Goal: Task Accomplishment & Management: Manage account settings

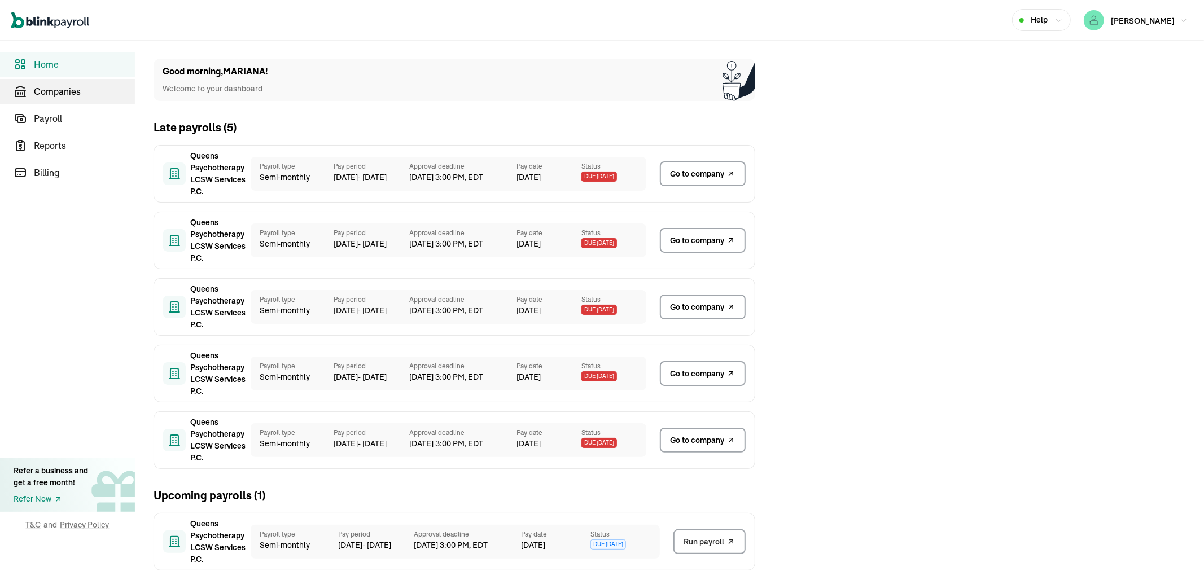
click at [64, 83] on link "Companies" at bounding box center [67, 91] width 135 height 25
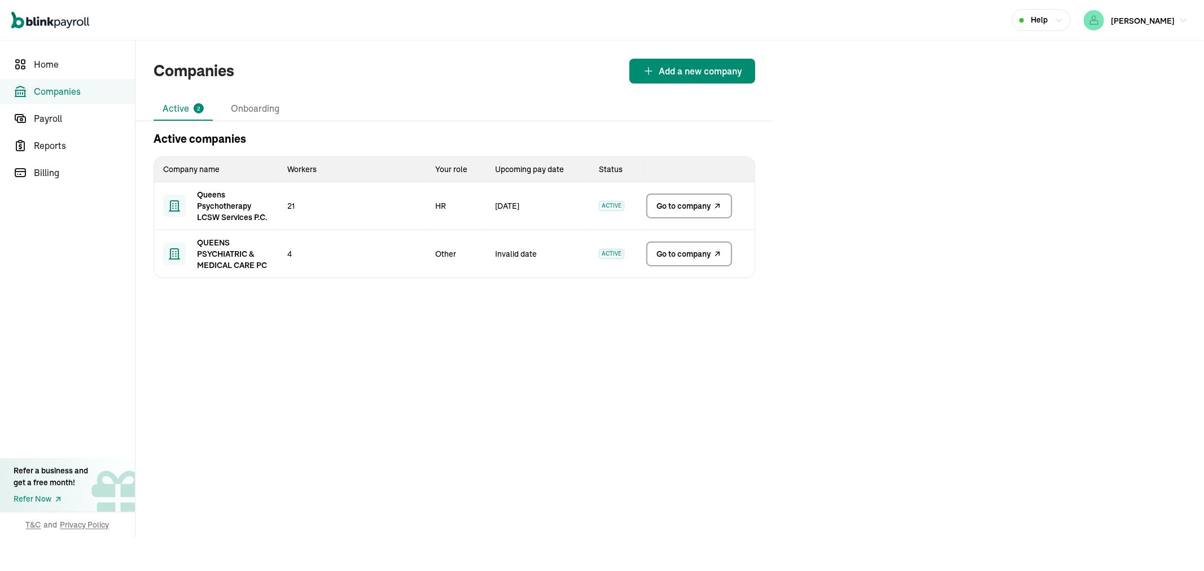
click at [666, 207] on span "Go to company" at bounding box center [683, 205] width 54 height 11
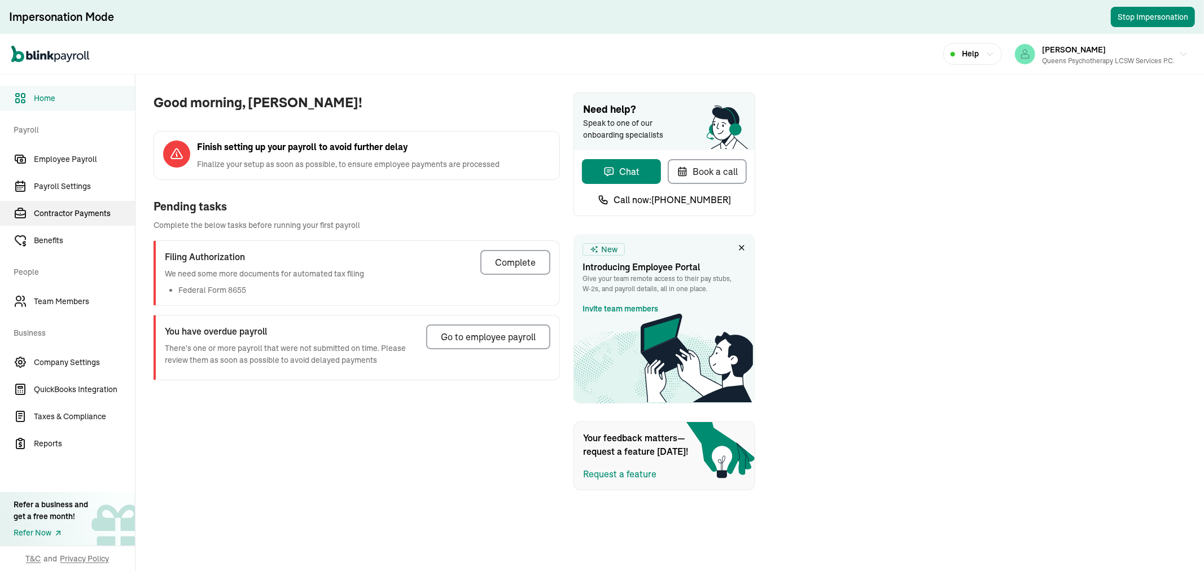
click at [59, 208] on span "Contractor Payments" at bounding box center [84, 214] width 101 height 12
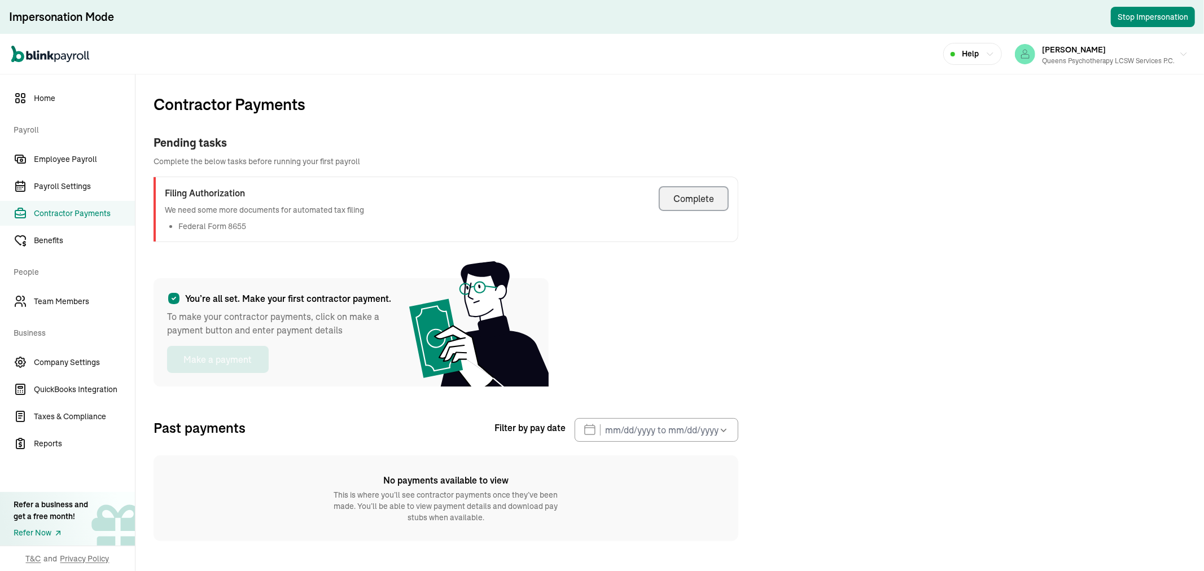
click at [696, 195] on div "Complete" at bounding box center [693, 199] width 41 height 14
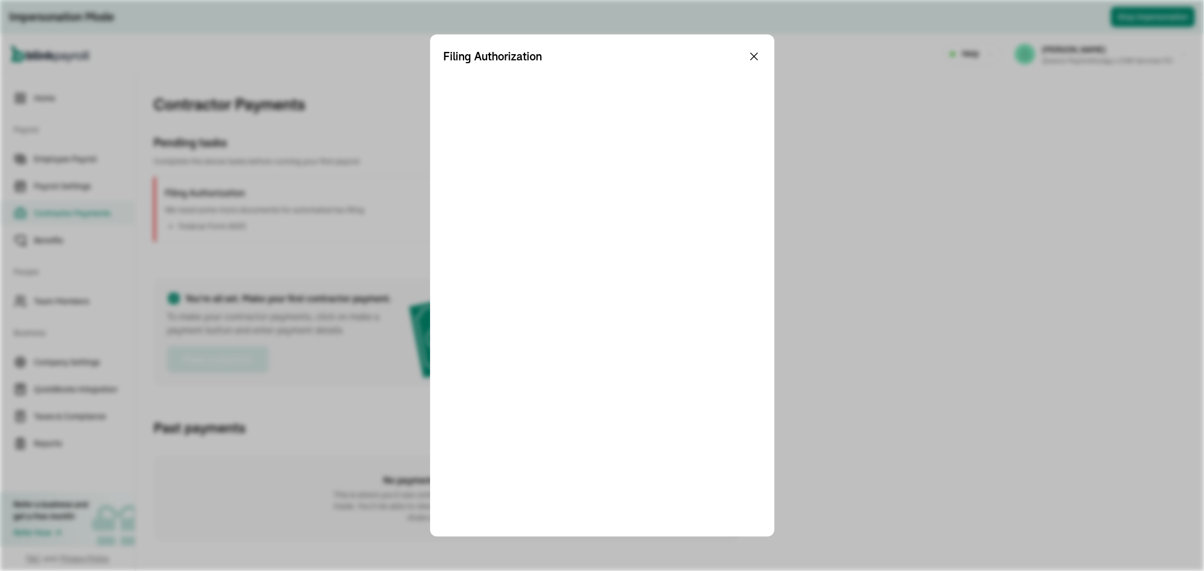
click at [752, 54] on icon at bounding box center [754, 56] width 7 height 7
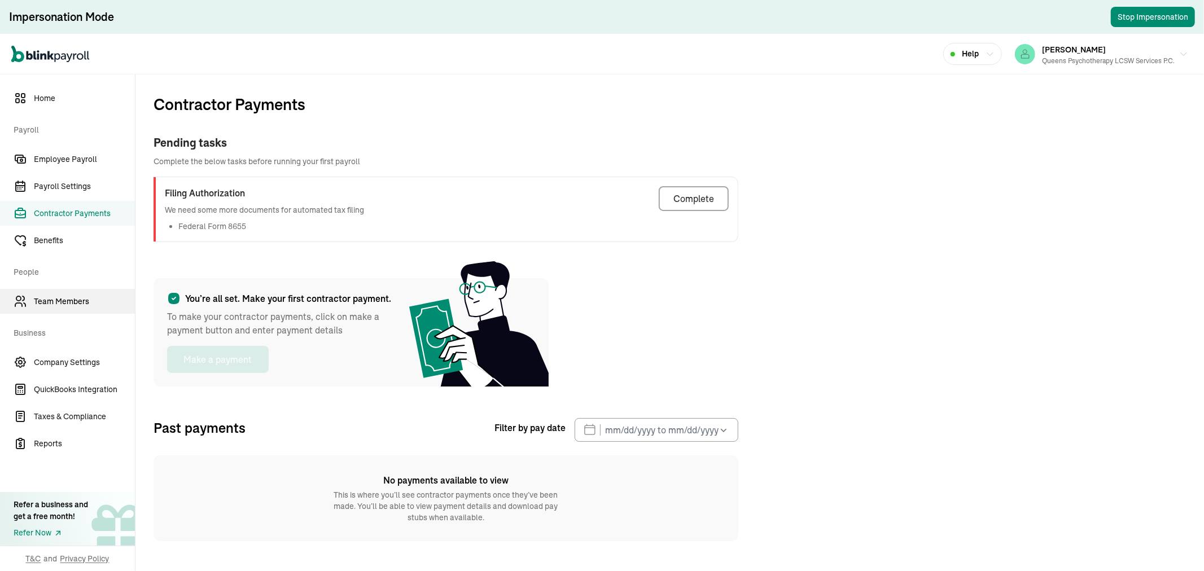
click at [41, 302] on span "Team Members" at bounding box center [84, 302] width 101 height 12
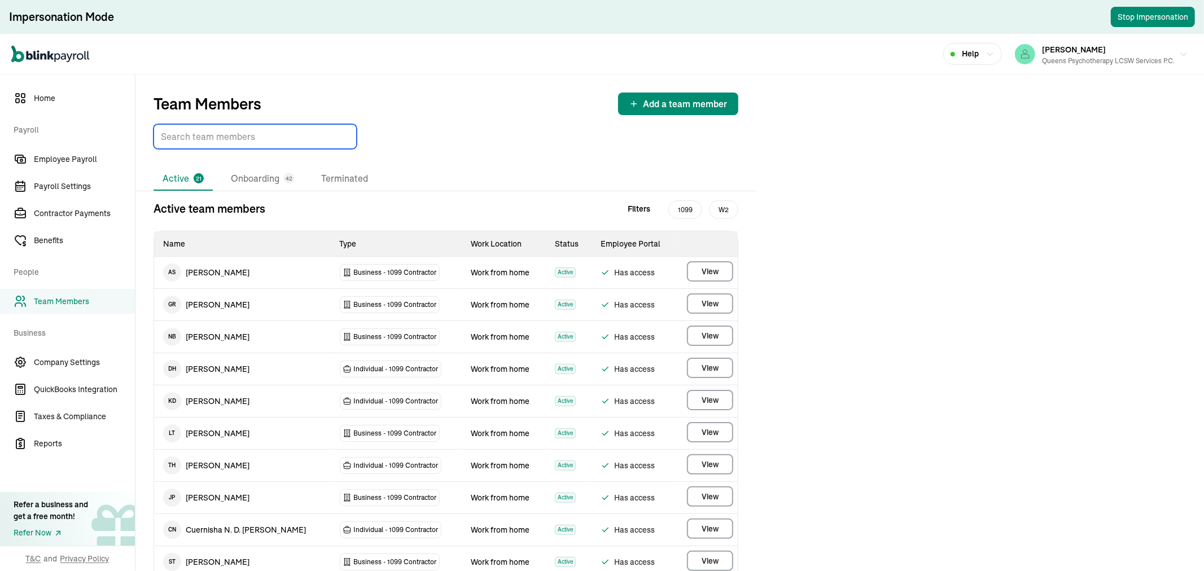
click at [188, 138] on input "TextInput" at bounding box center [254, 136] width 203 height 25
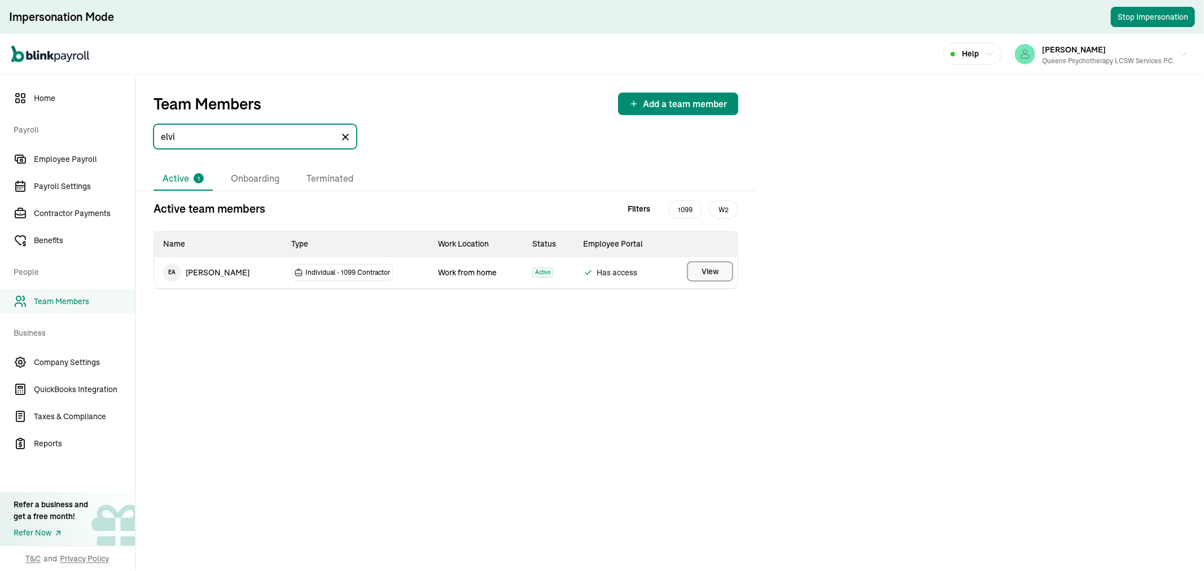
type input "elvi"
click at [693, 269] on button "View" at bounding box center [710, 271] width 46 height 20
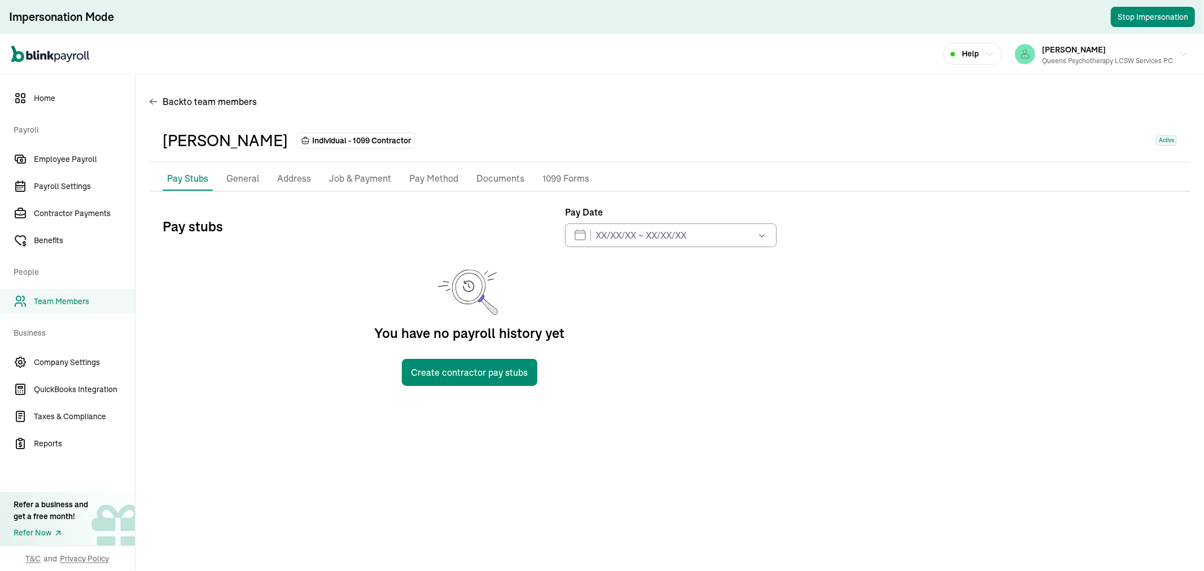
click at [257, 182] on p "General" at bounding box center [242, 179] width 33 height 15
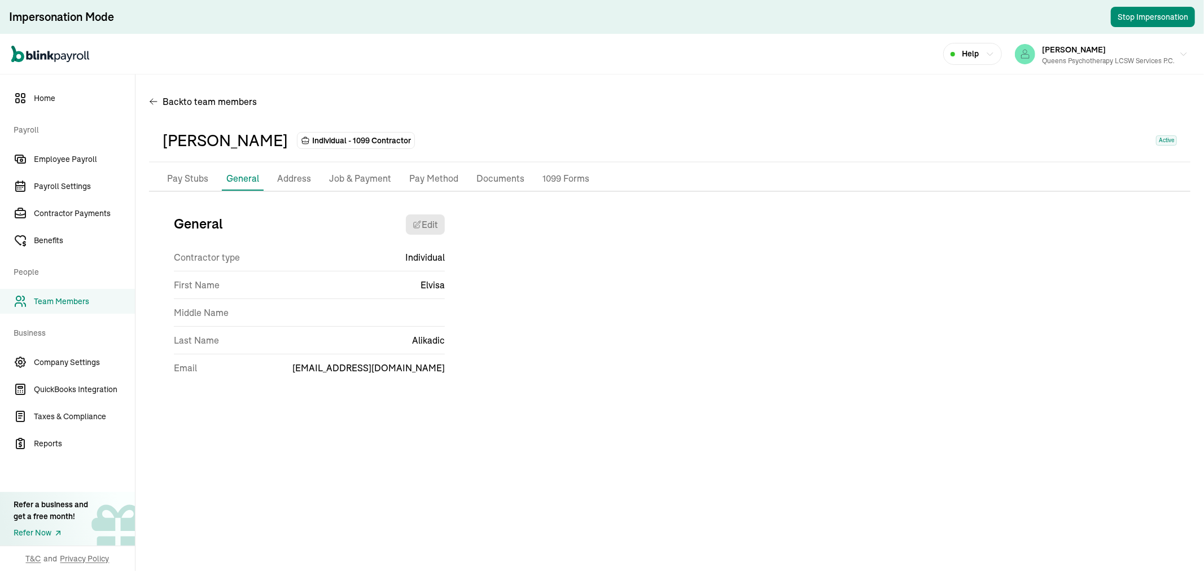
click at [288, 176] on p "Address" at bounding box center [294, 179] width 34 height 15
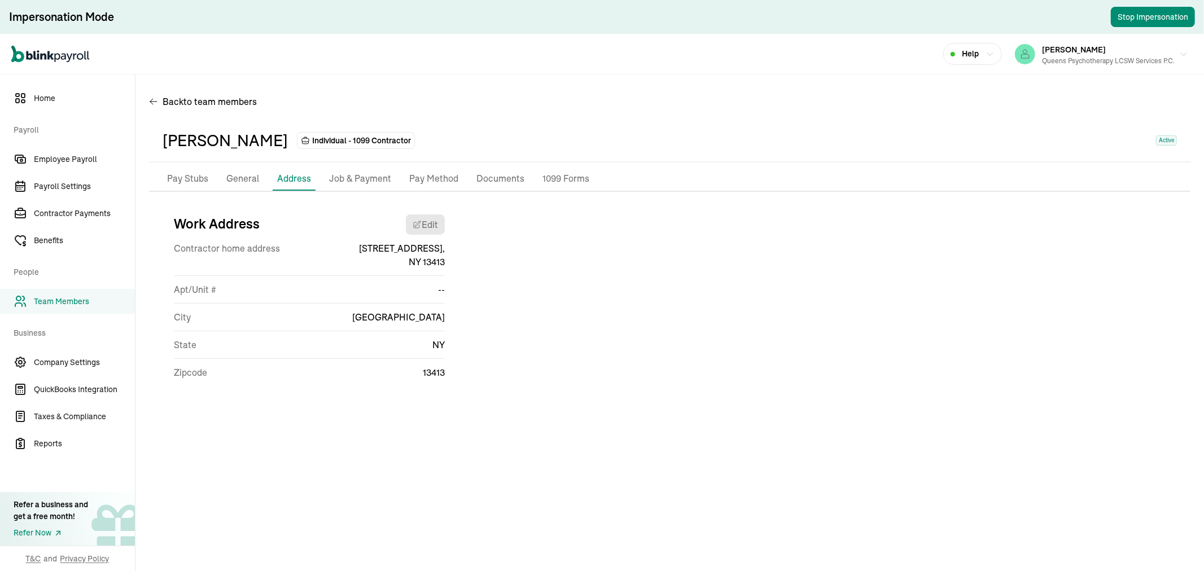
click at [340, 174] on p "Job & Payment" at bounding box center [360, 179] width 62 height 15
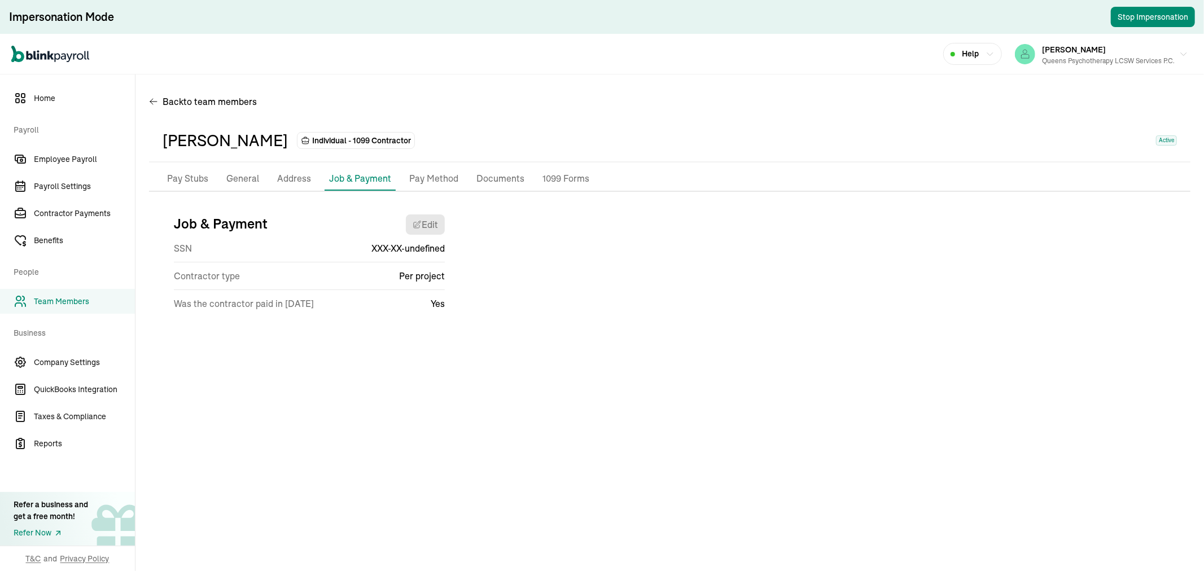
click at [500, 179] on p "Documents" at bounding box center [500, 179] width 48 height 15
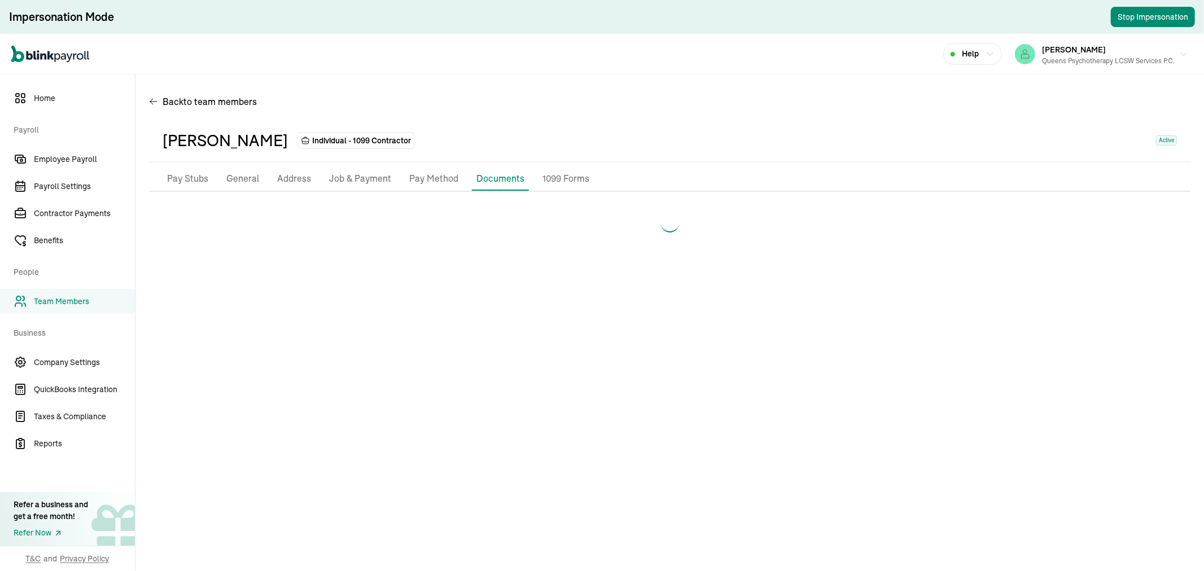
click at [447, 178] on p "Pay Method" at bounding box center [433, 179] width 49 height 15
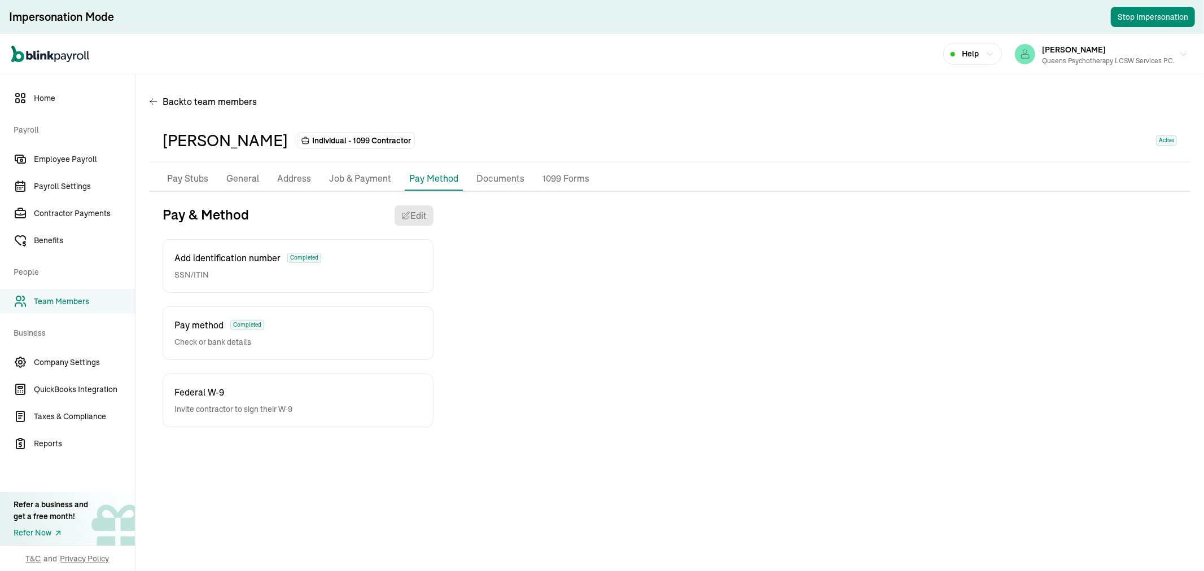
click at [240, 330] on div "Pay method Completed Check or bank details" at bounding box center [219, 333] width 90 height 30
click at [313, 257] on span "Completed" at bounding box center [304, 258] width 34 height 10
click at [255, 387] on p "Federal W-9" at bounding box center [233, 392] width 118 height 14
click at [266, 348] on div "Pay method Completed Check or bank details" at bounding box center [298, 333] width 271 height 54
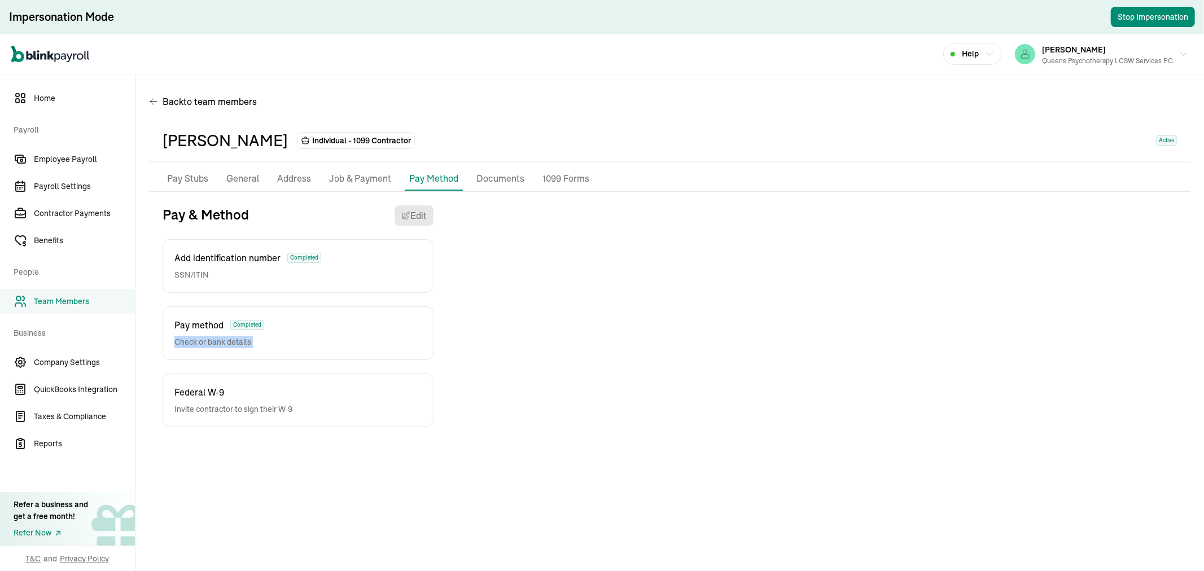
click at [266, 348] on div "Pay method Completed Check or bank details" at bounding box center [298, 333] width 271 height 54
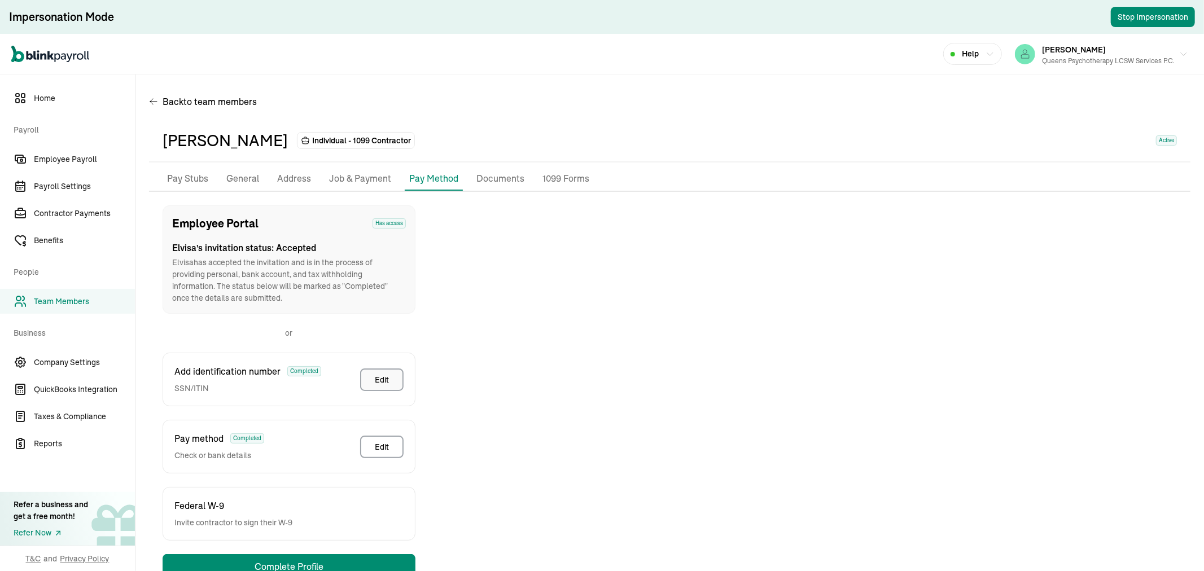
click at [396, 378] on button "Edit" at bounding box center [381, 379] width 43 height 23
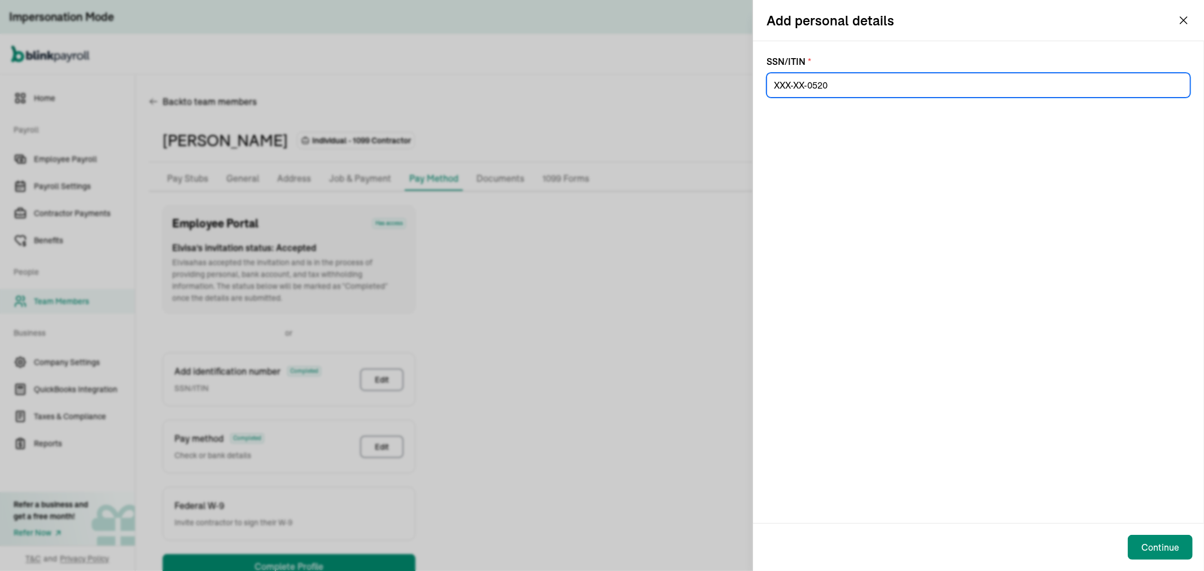
drag, startPoint x: 852, startPoint y: 81, endPoint x: 685, endPoint y: 74, distance: 167.2
click at [685, 74] on div "Add personal details SSN/ITIN * Continue" at bounding box center [602, 285] width 1204 height 571
drag, startPoint x: 842, startPoint y: 87, endPoint x: 745, endPoint y: 80, distance: 96.8
click at [745, 80] on div "Add personal details SSN/ITIN * Continue" at bounding box center [602, 285] width 1204 height 571
paste input "129-86-6907"
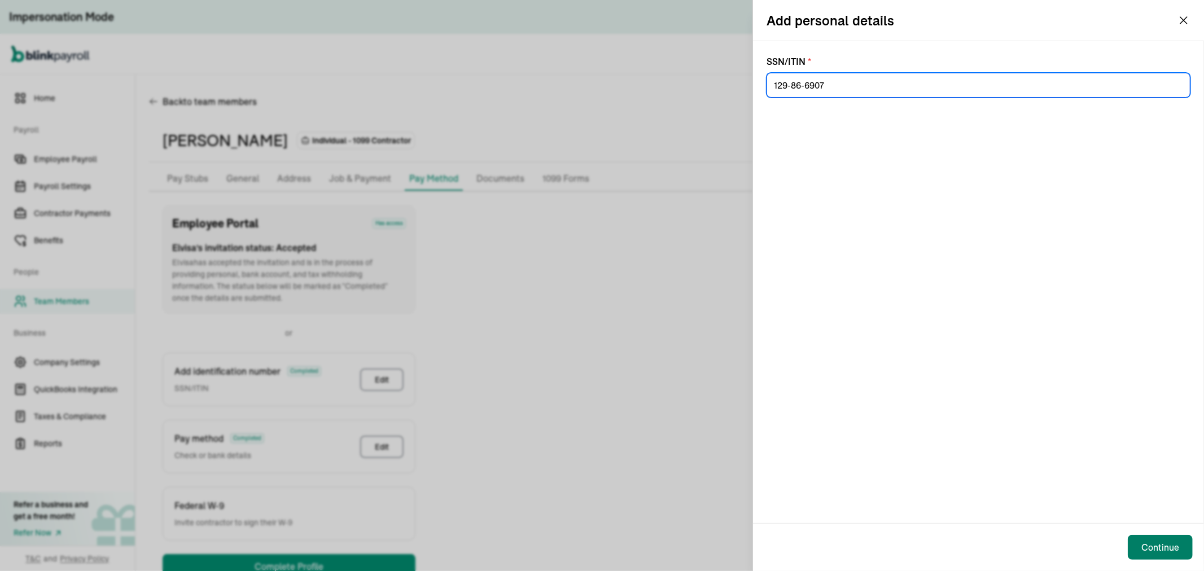
type input "129-86-6907"
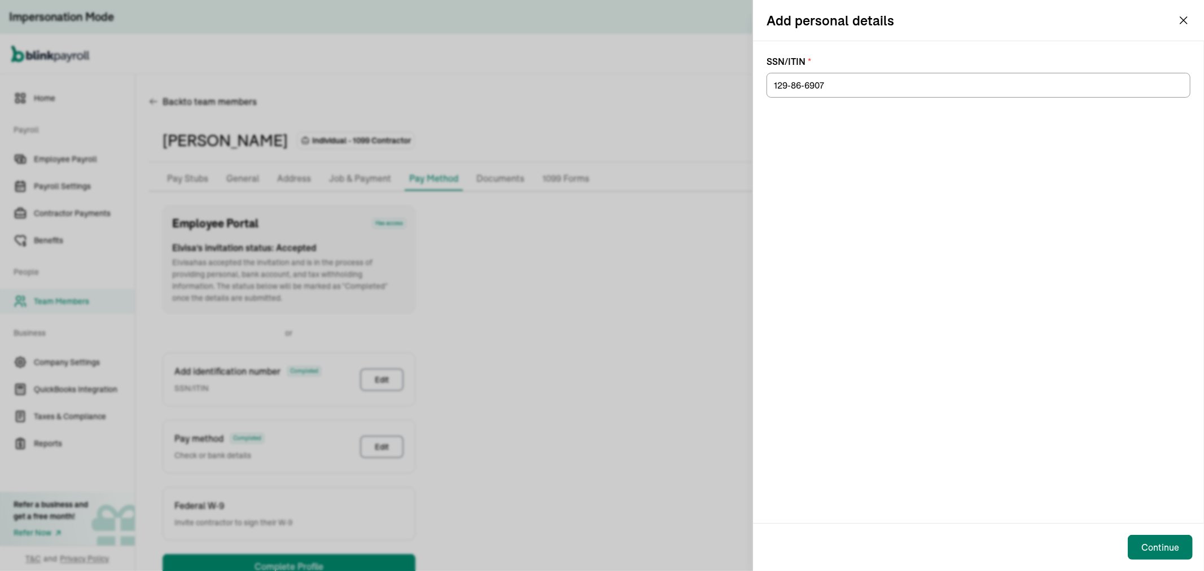
click at [1159, 546] on div "Continue" at bounding box center [1160, 548] width 38 height 14
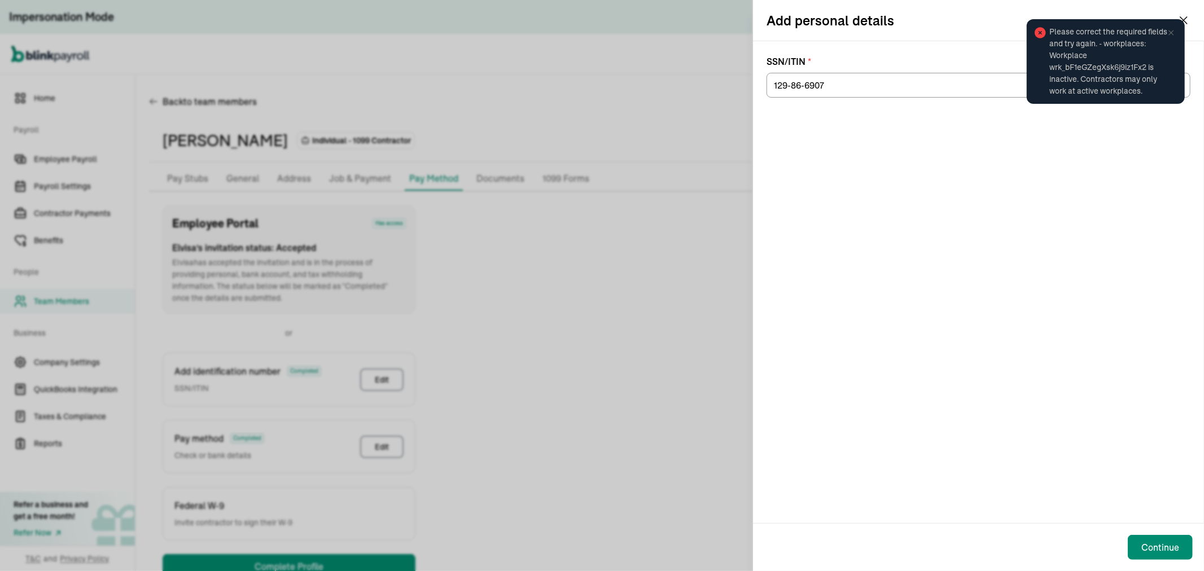
click at [1175, 34] on icon at bounding box center [1170, 32] width 9 height 9
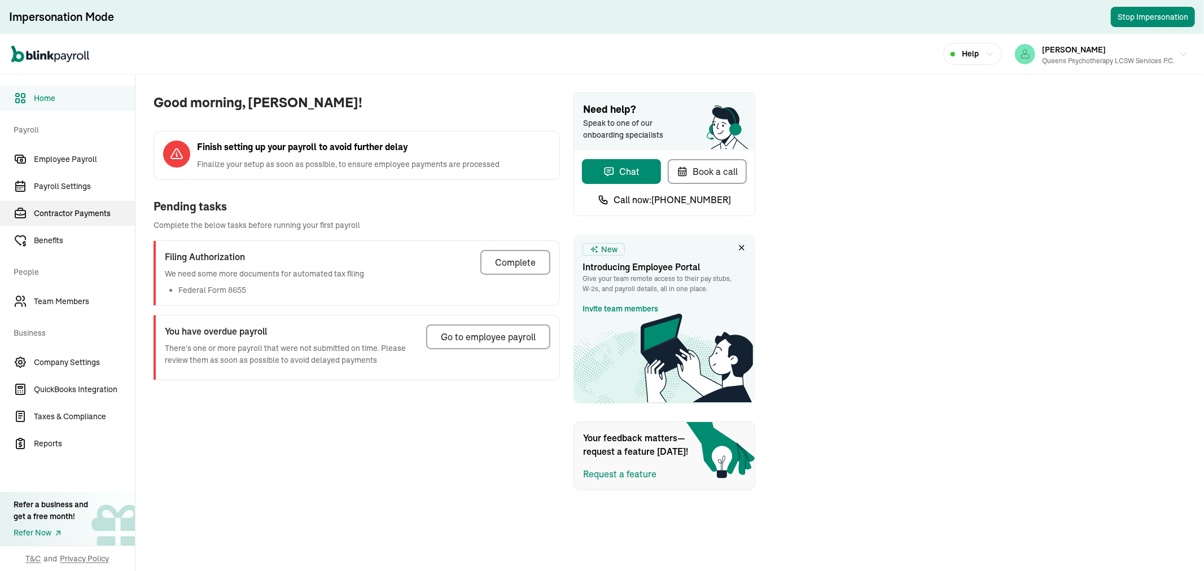
click at [59, 208] on span "Contractor Payments" at bounding box center [84, 214] width 101 height 12
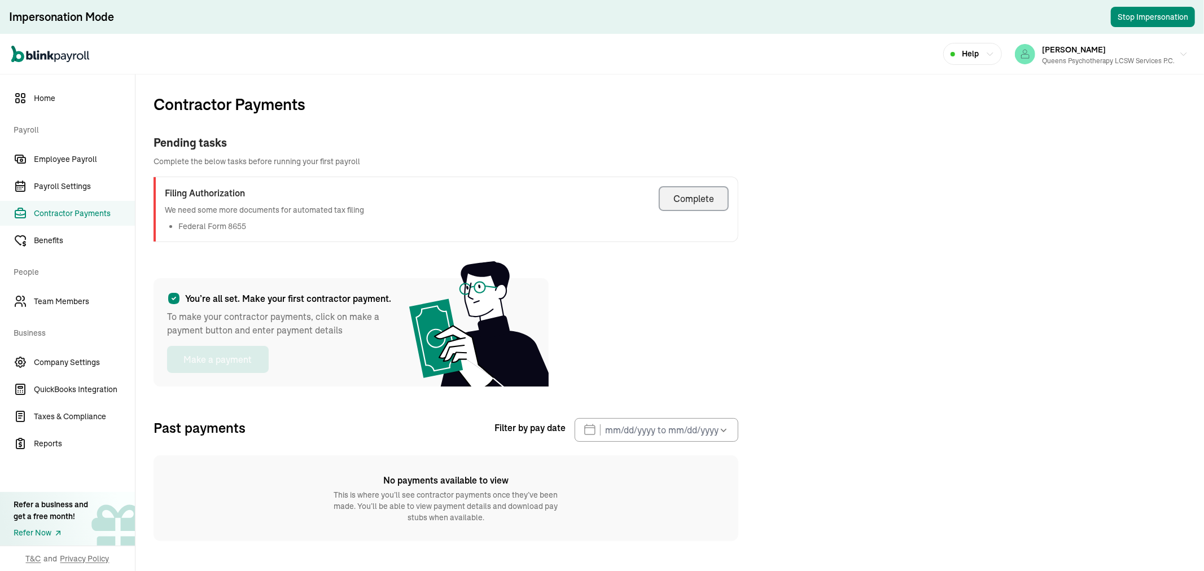
click at [696, 195] on div "Complete" at bounding box center [693, 199] width 41 height 14
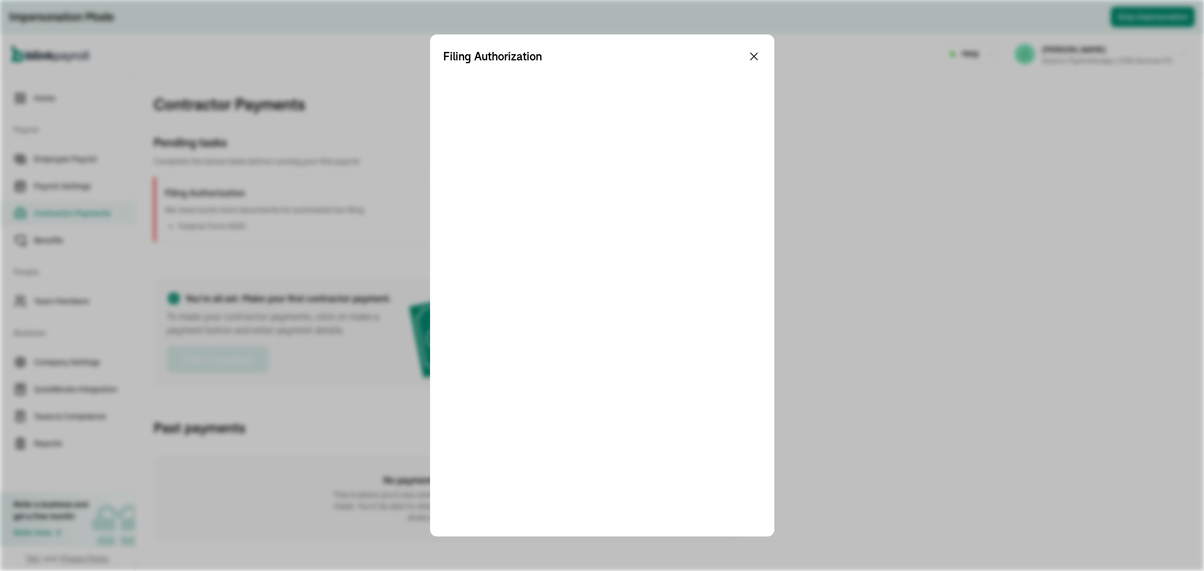
click at [752, 54] on icon at bounding box center [754, 56] width 7 height 7
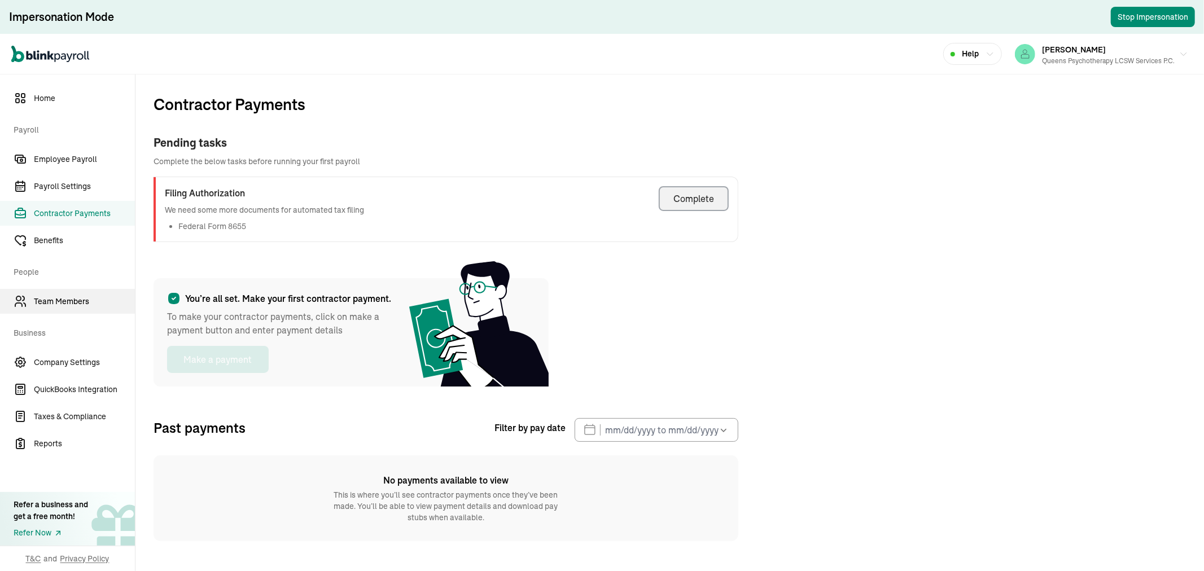
click at [41, 302] on span "Team Members" at bounding box center [84, 302] width 101 height 12
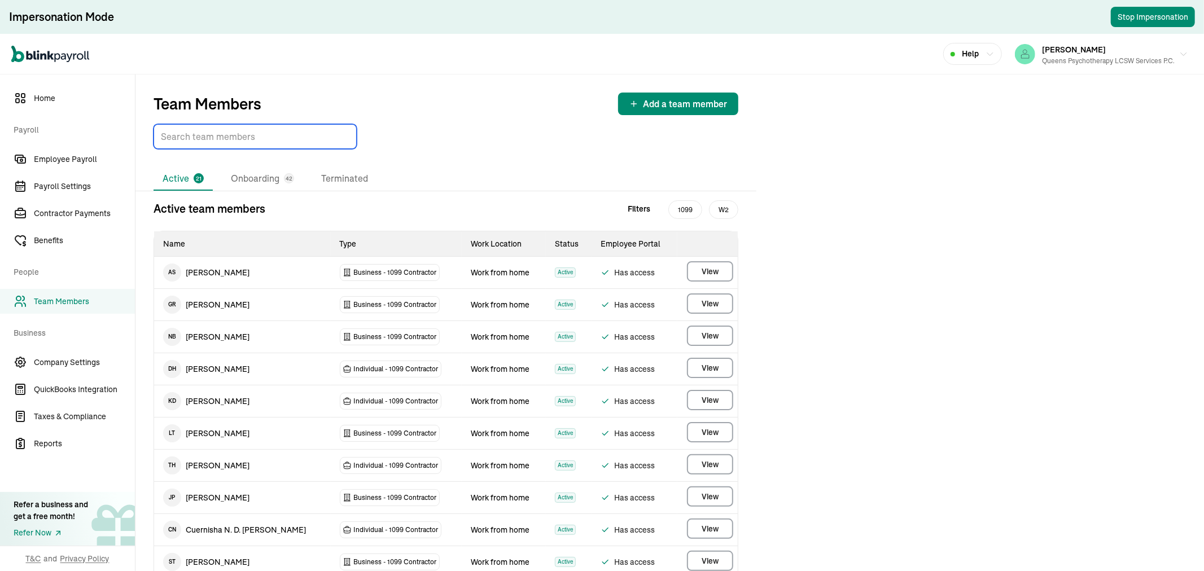
click at [188, 138] on input "TextInput" at bounding box center [254, 136] width 203 height 25
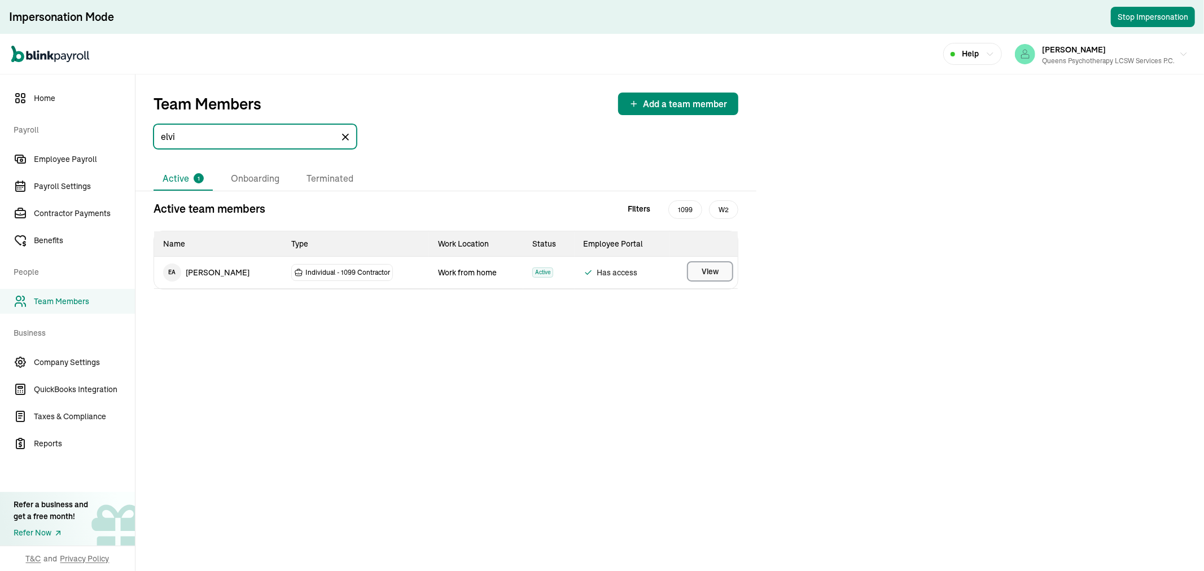
type input "elvi"
click at [693, 269] on button "View" at bounding box center [710, 271] width 46 height 20
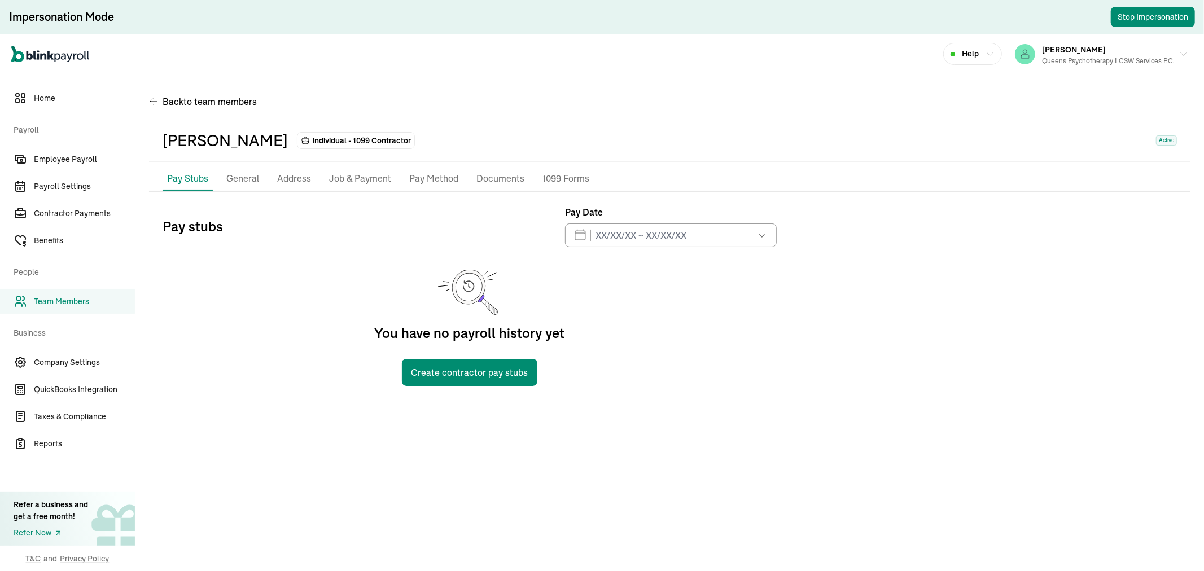
click at [257, 182] on p "General" at bounding box center [242, 179] width 33 height 15
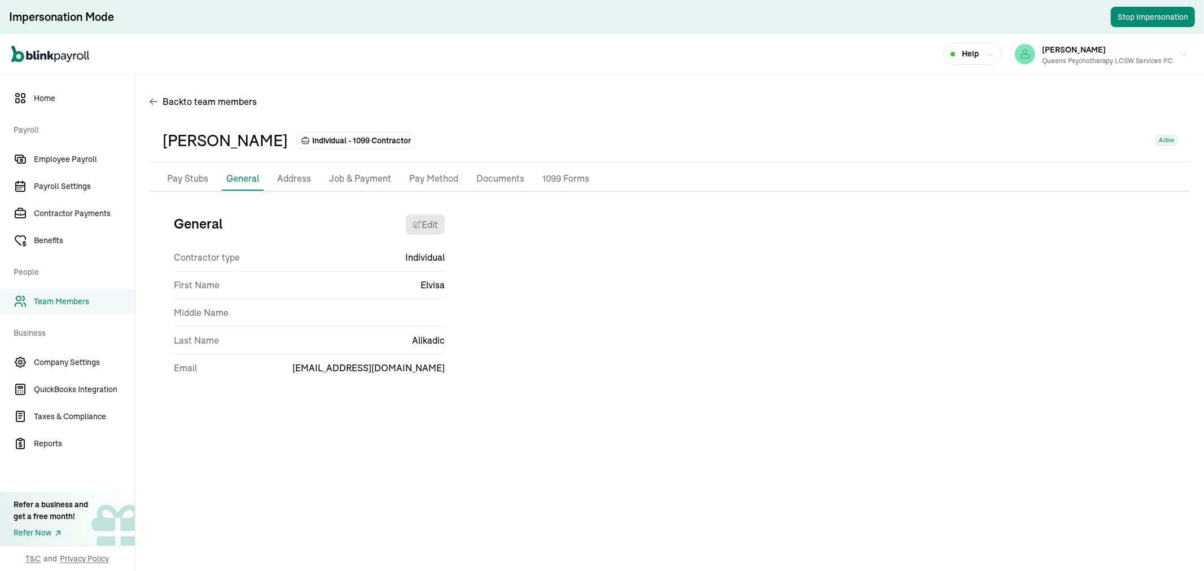
click at [288, 176] on p "Address" at bounding box center [294, 179] width 34 height 15
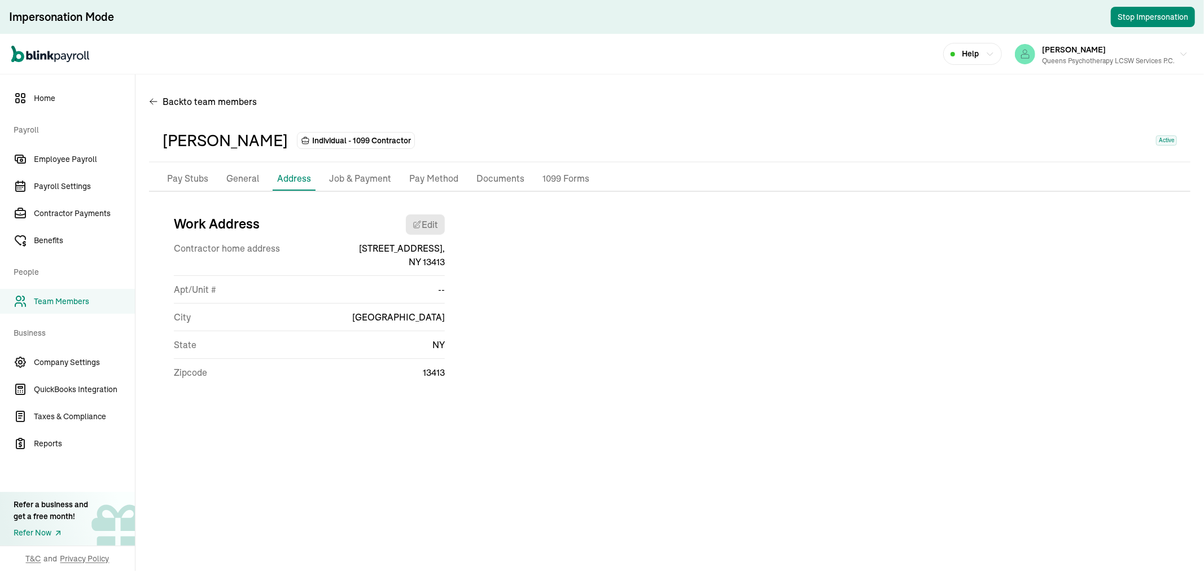
click at [340, 174] on p "Job & Payment" at bounding box center [360, 179] width 62 height 15
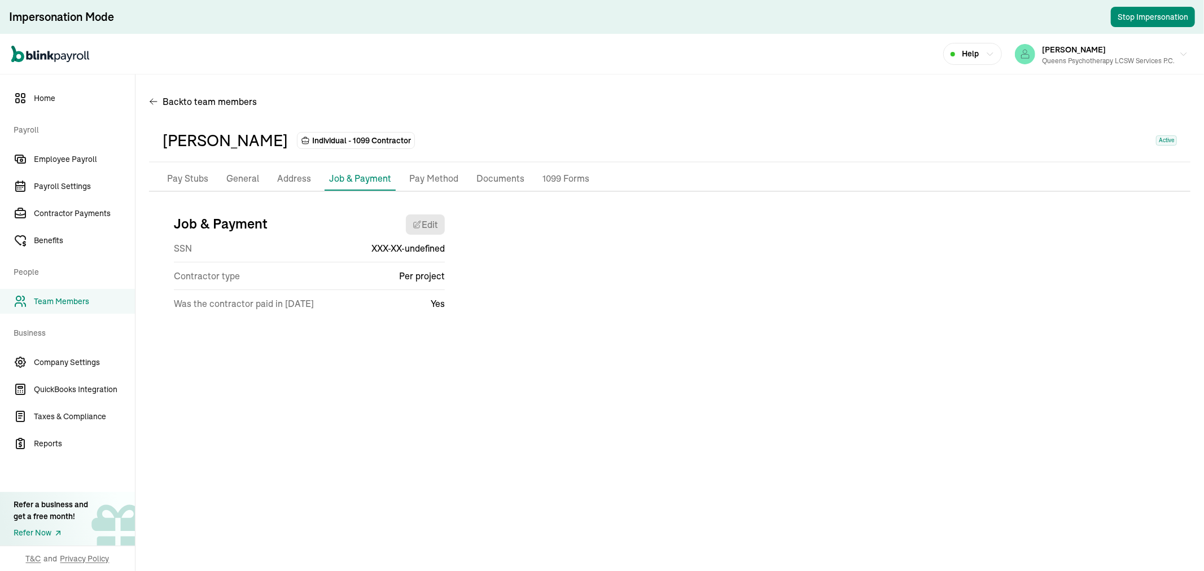
click at [500, 179] on p "Documents" at bounding box center [500, 179] width 48 height 15
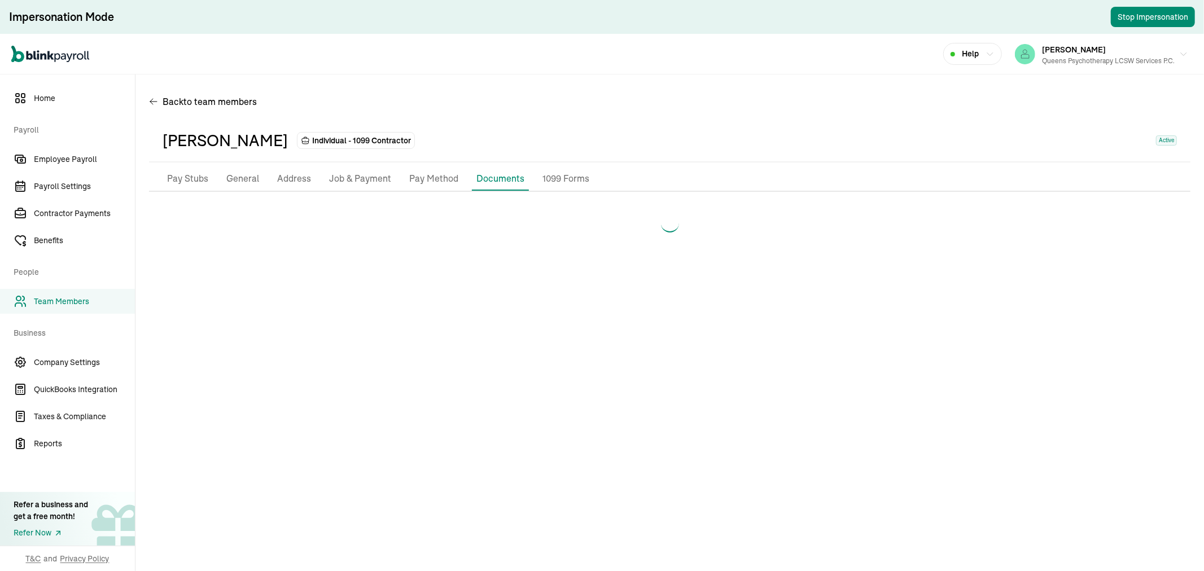
click at [447, 178] on p "Pay Method" at bounding box center [433, 179] width 49 height 15
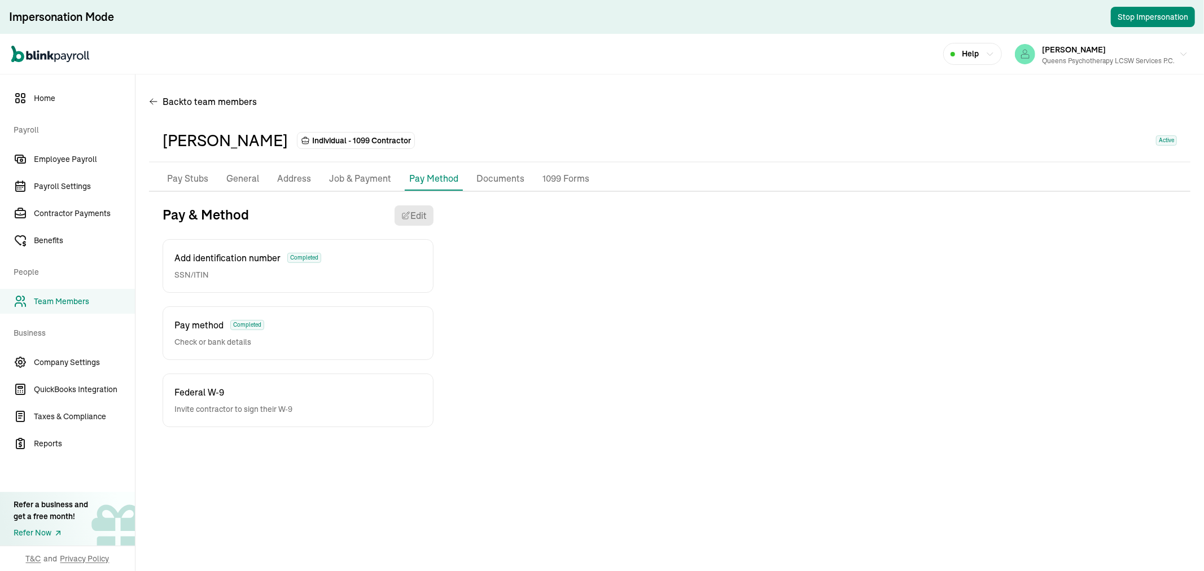
click at [240, 330] on div "Pay method Completed Check or bank details" at bounding box center [219, 333] width 90 height 30
click at [313, 257] on span "Completed" at bounding box center [304, 258] width 34 height 10
click at [255, 387] on p "Federal W-9" at bounding box center [233, 392] width 118 height 14
click at [266, 348] on div "Pay method Completed Check or bank details" at bounding box center [298, 333] width 271 height 54
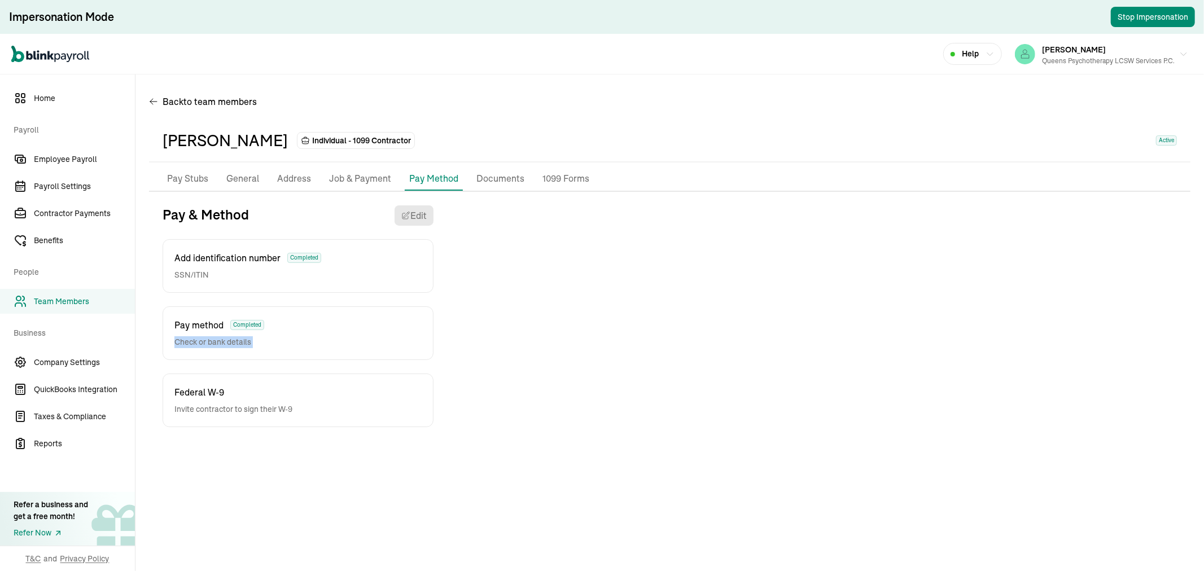
click at [266, 348] on div "Pay method Completed Check or bank details" at bounding box center [298, 333] width 271 height 54
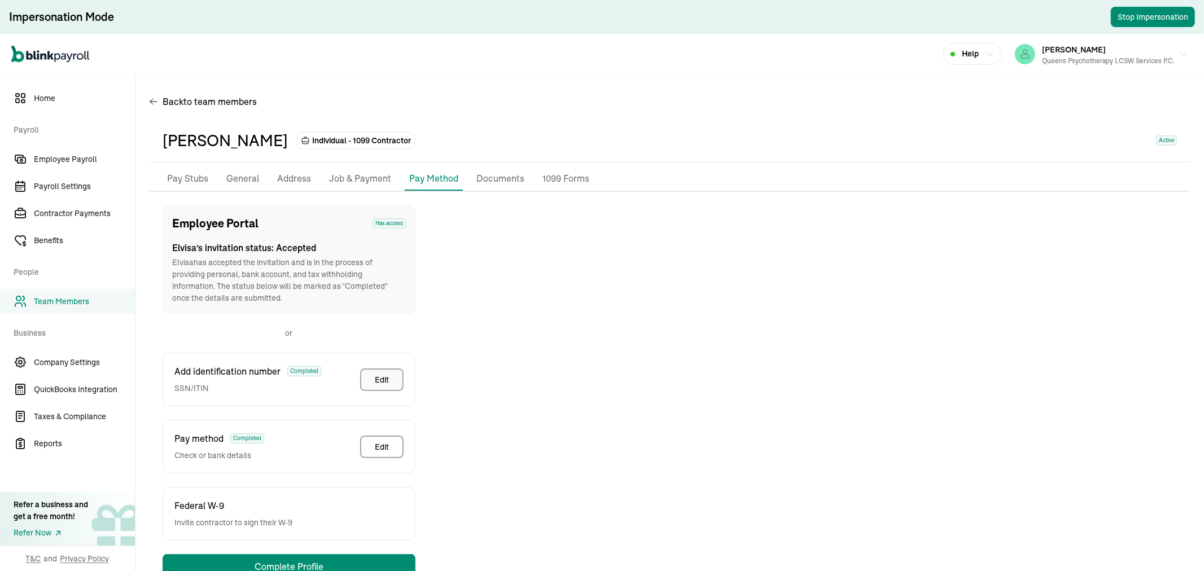
click at [396, 378] on button "Edit" at bounding box center [381, 379] width 43 height 23
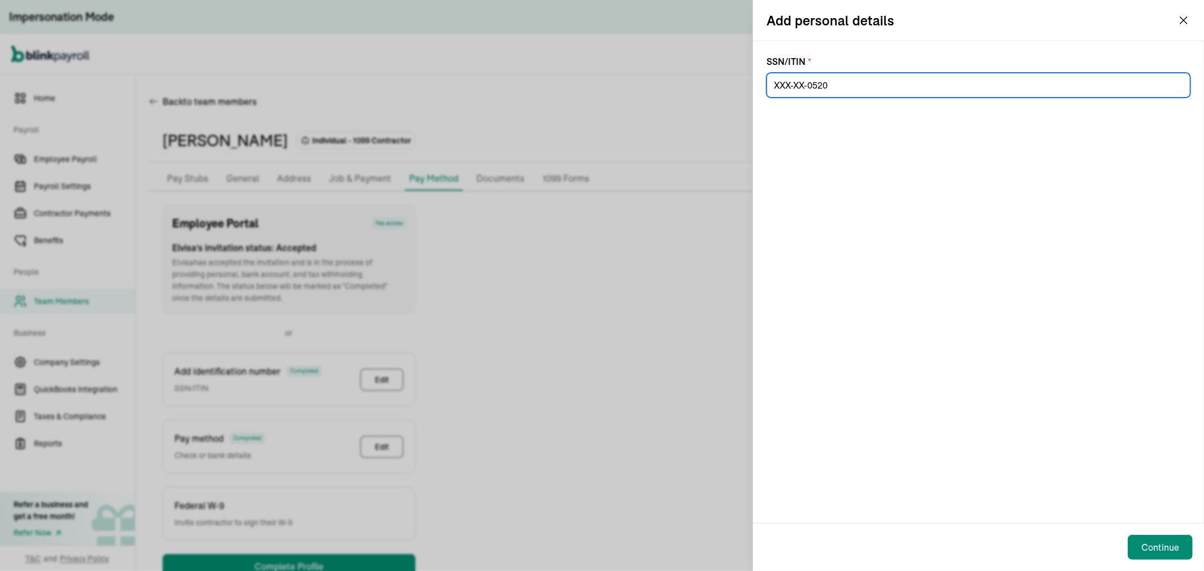
drag, startPoint x: 852, startPoint y: 81, endPoint x: 685, endPoint y: 74, distance: 167.2
click at [685, 74] on div "Add personal details SSN/ITIN * Continue" at bounding box center [602, 285] width 1204 height 571
drag, startPoint x: 842, startPoint y: 87, endPoint x: 745, endPoint y: 80, distance: 96.8
click at [745, 80] on div "Add personal details SSN/ITIN * Continue" at bounding box center [602, 285] width 1204 height 571
paste input "129-86-6907"
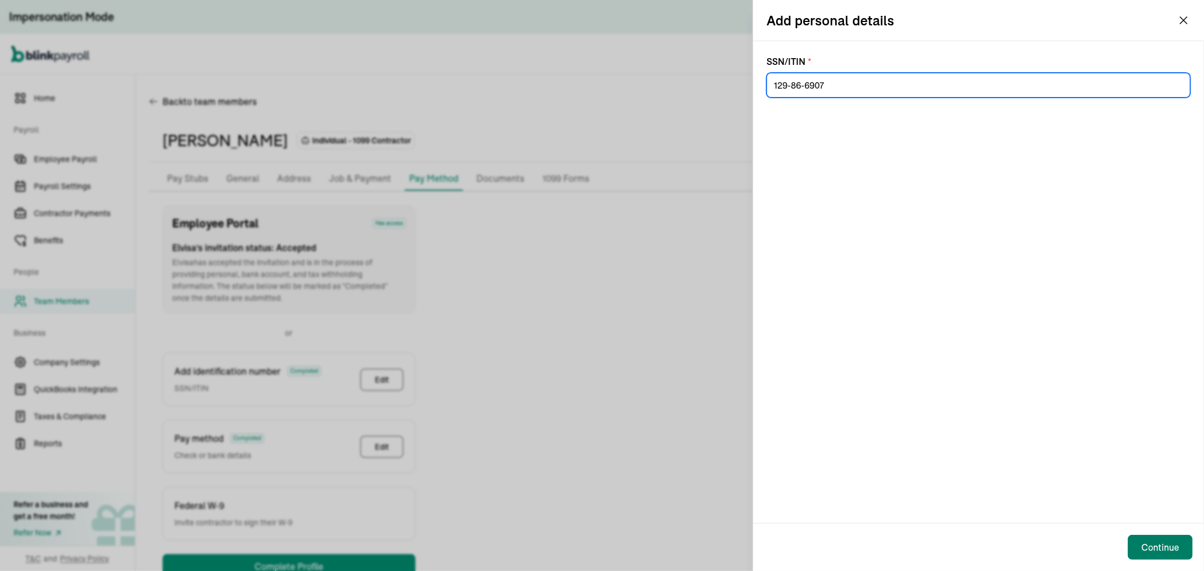
type input "129-86-6907"
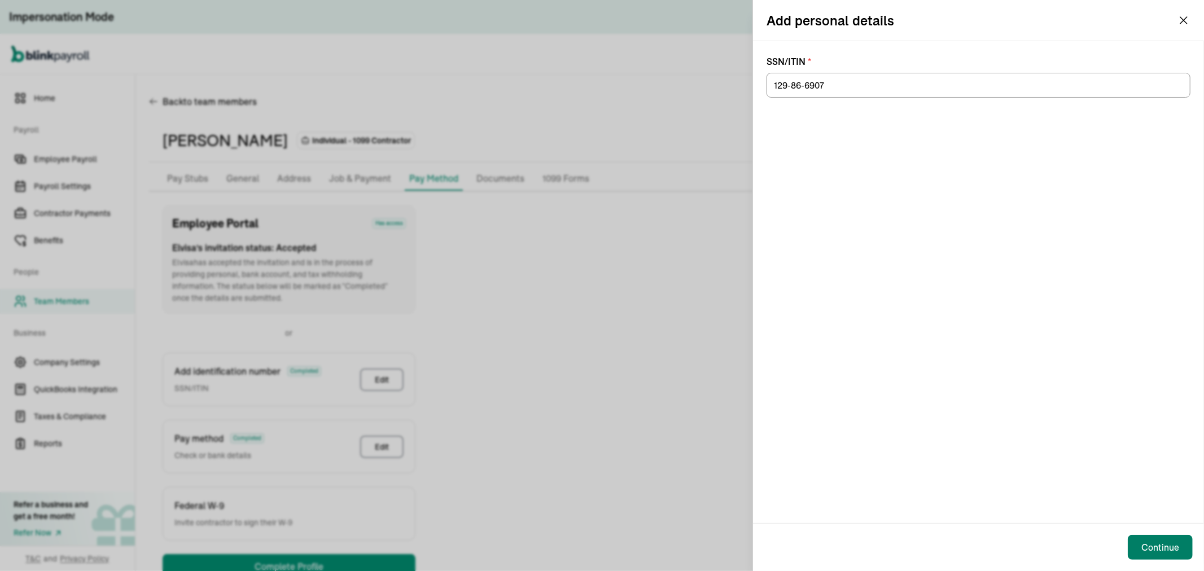
click at [1159, 546] on div "Continue" at bounding box center [1160, 548] width 38 height 14
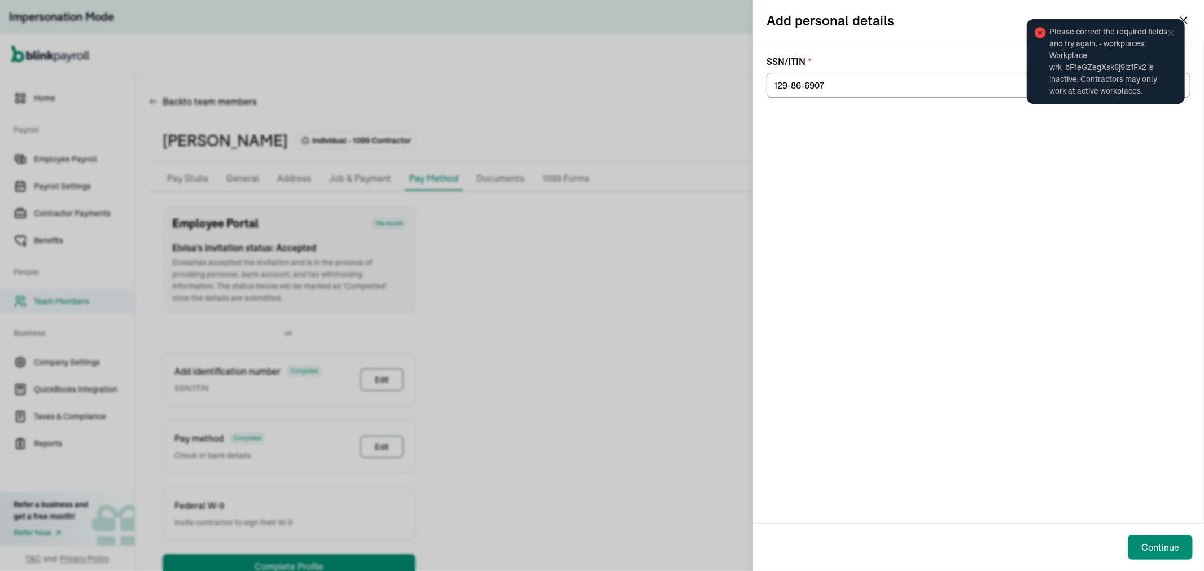
click at [1175, 34] on icon at bounding box center [1170, 32] width 9 height 9
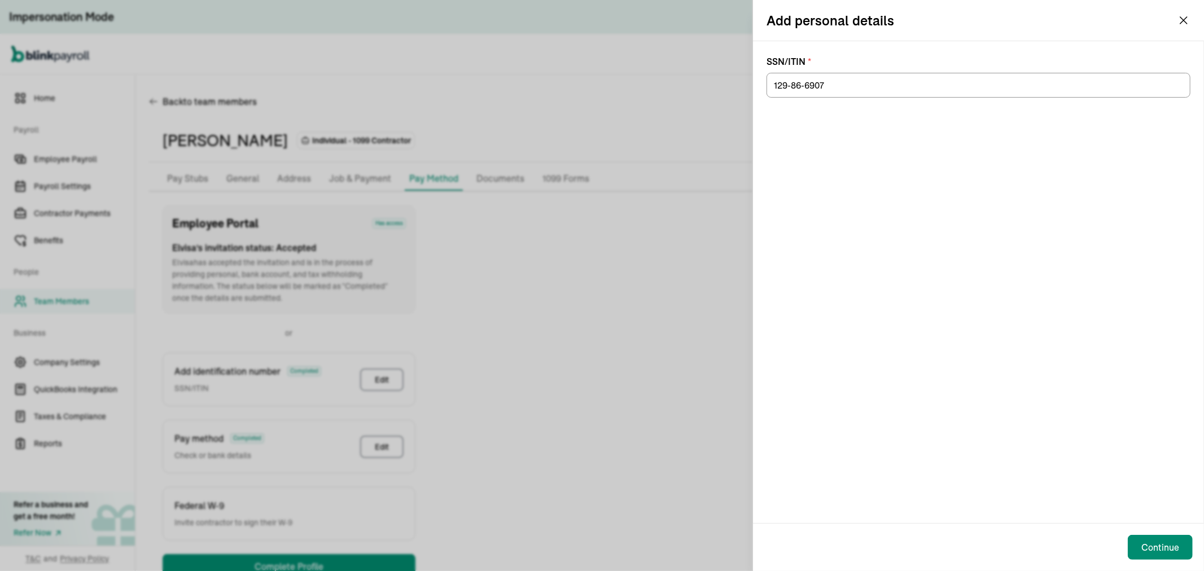
click at [1188, 17] on icon "button" at bounding box center [1184, 21] width 14 height 14
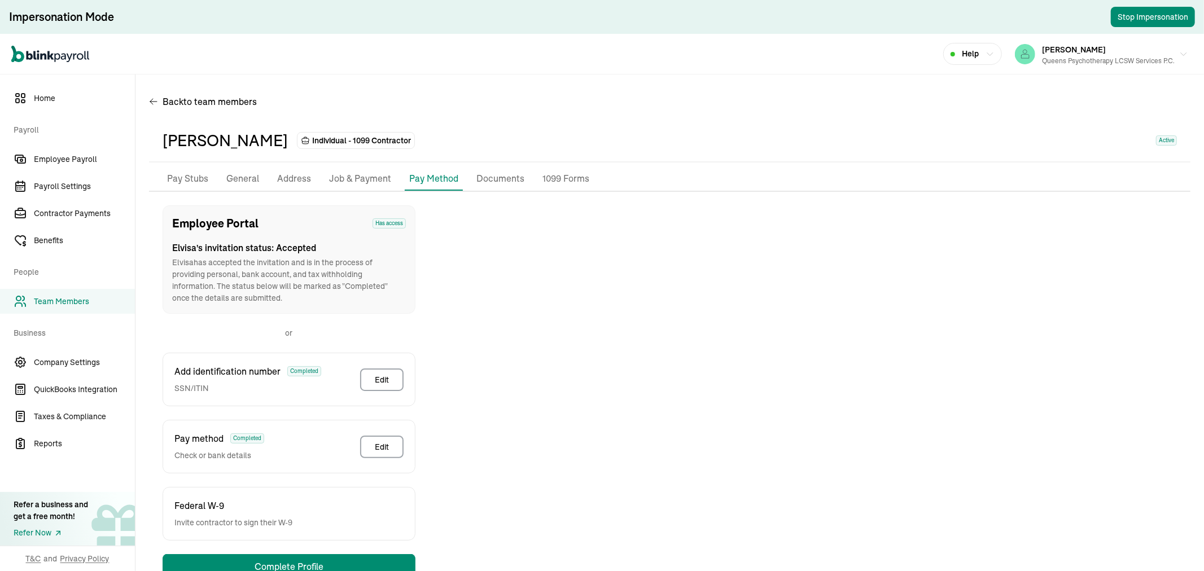
click at [228, 175] on p "General" at bounding box center [242, 179] width 33 height 15
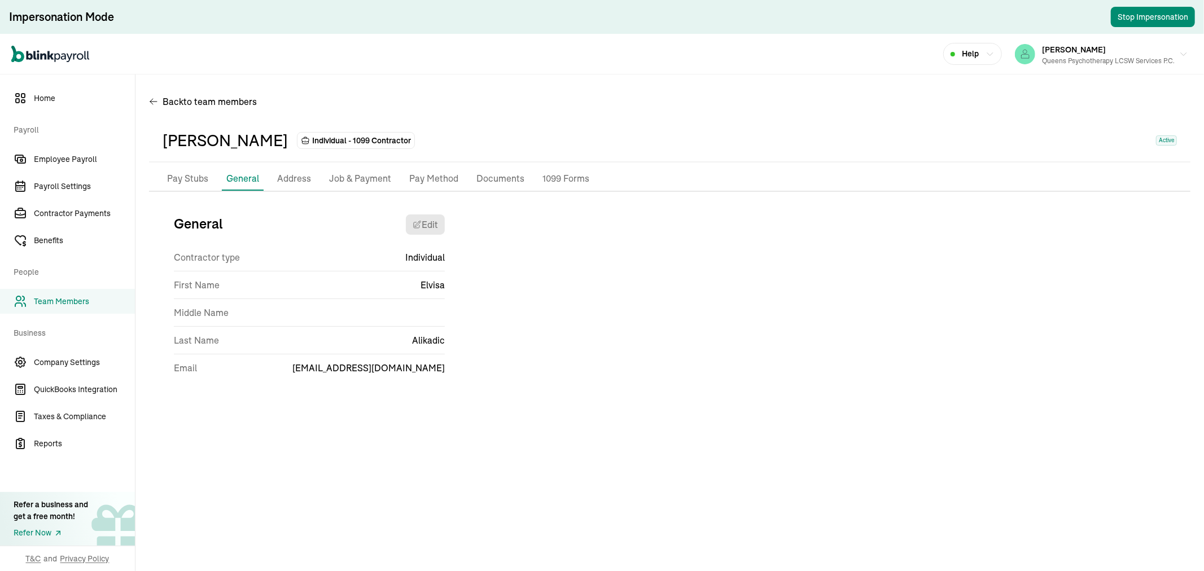
click at [293, 172] on p "Address" at bounding box center [294, 179] width 34 height 15
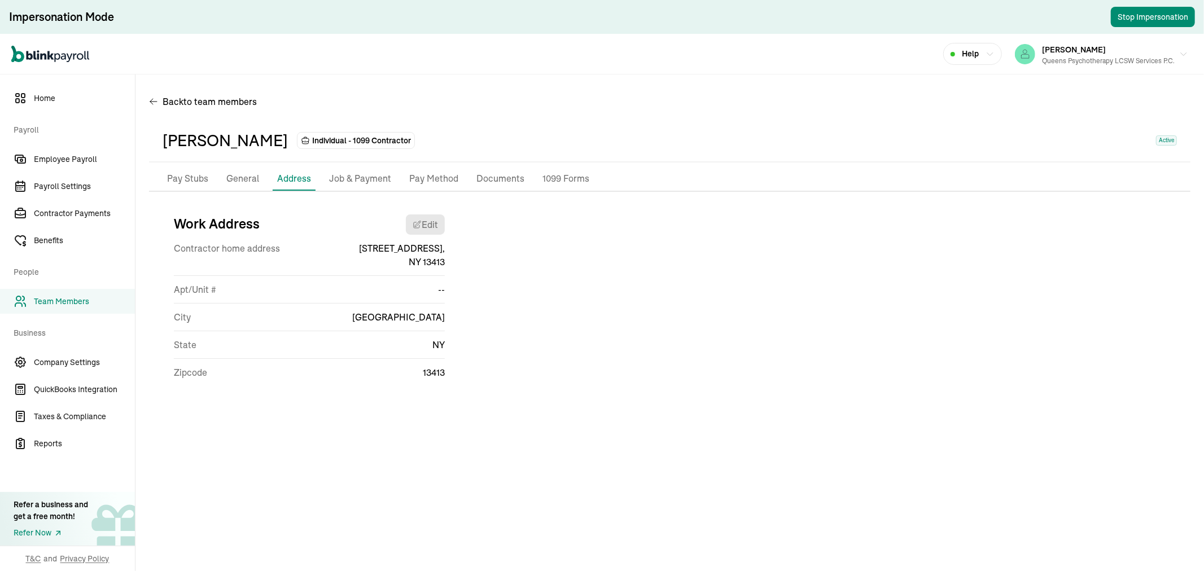
click at [427, 172] on p "Pay Method" at bounding box center [433, 179] width 49 height 15
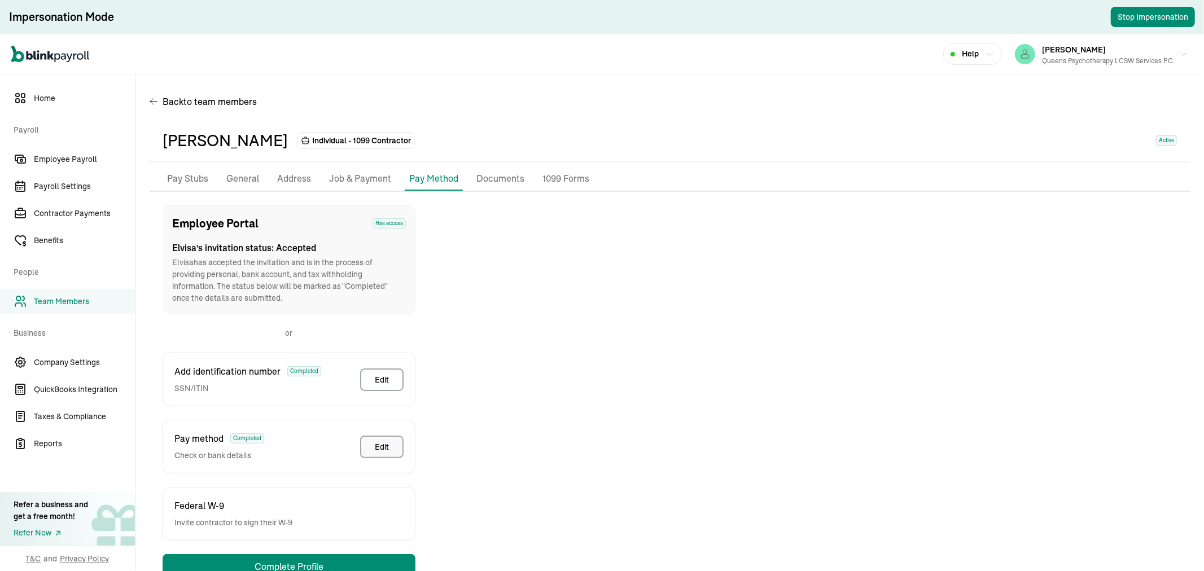
click at [382, 444] on div "Edit" at bounding box center [382, 446] width 14 height 11
click at [369, 371] on button "Edit" at bounding box center [381, 379] width 43 height 23
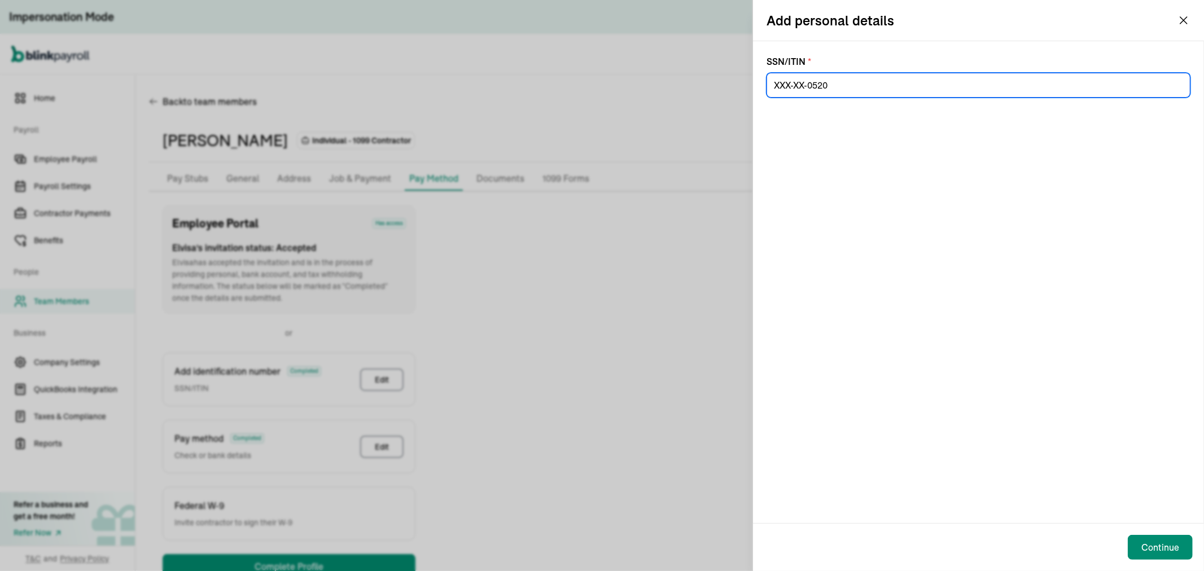
drag, startPoint x: 872, startPoint y: 89, endPoint x: 674, endPoint y: 65, distance: 199.6
click at [674, 65] on div "Add personal details SSN/ITIN * Continue" at bounding box center [602, 285] width 1204 height 571
paste input "129-86-6907"
type input "129-86-6907"
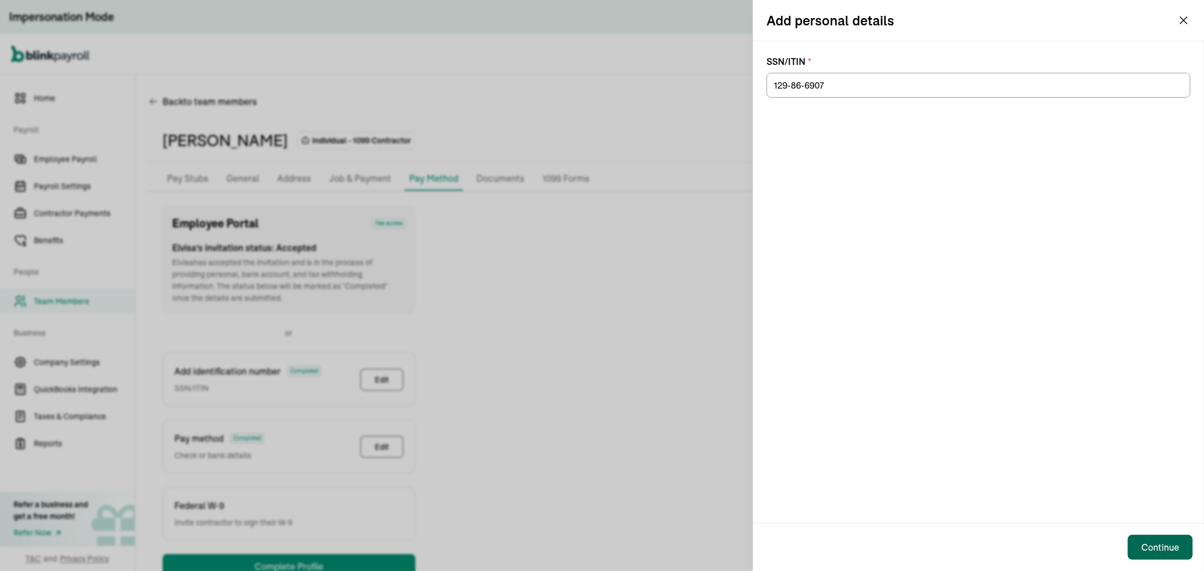
click at [1148, 543] on div "Continue" at bounding box center [1160, 548] width 38 height 14
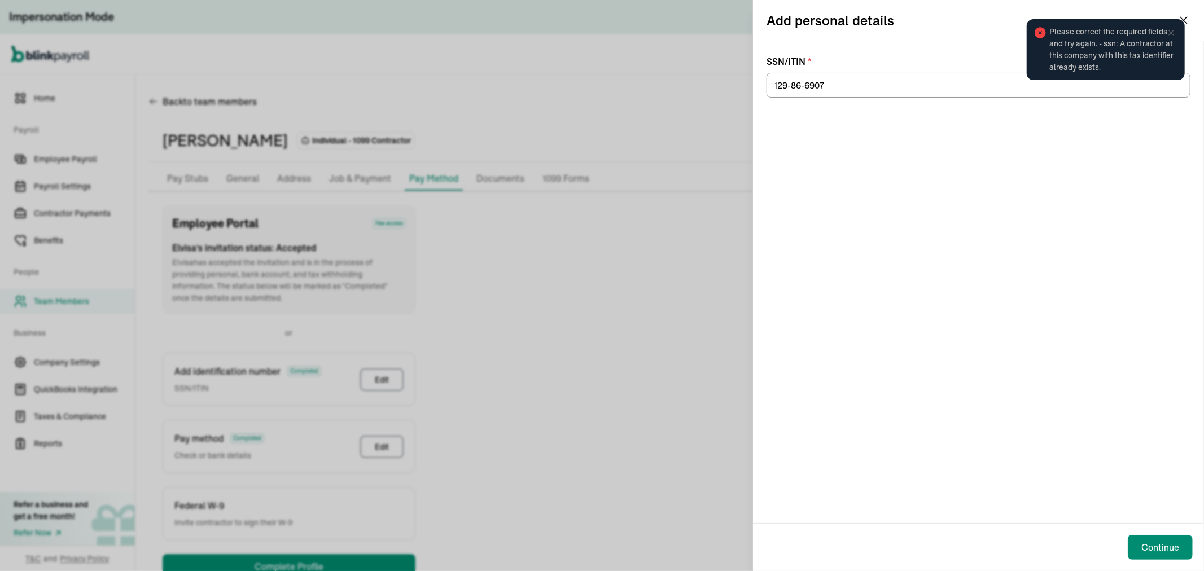
click at [1171, 33] on icon at bounding box center [1170, 32] width 9 height 9
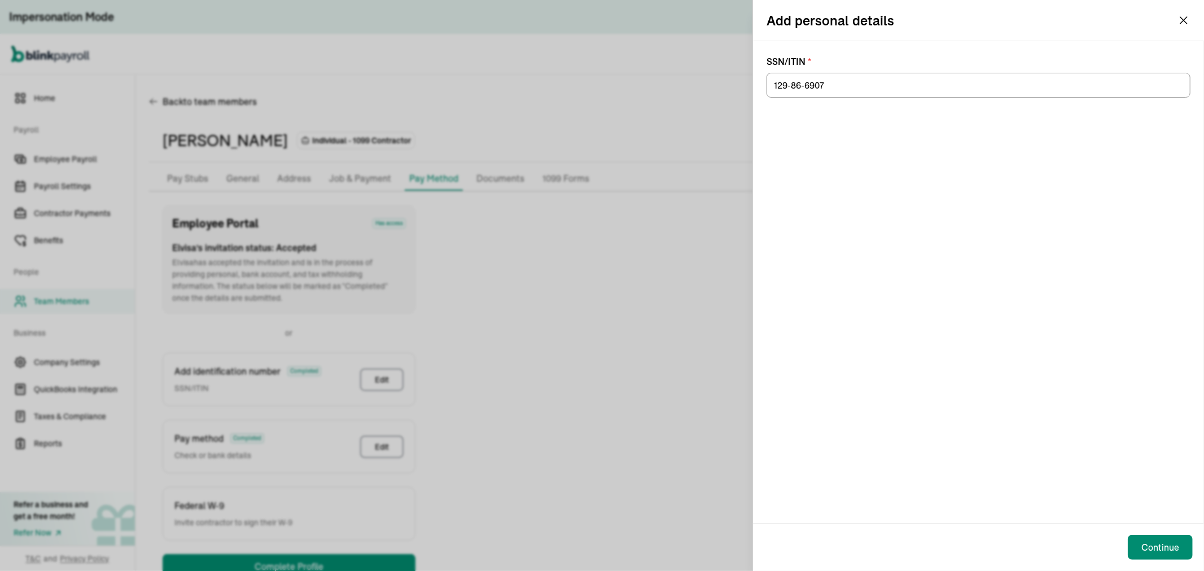
click at [1184, 14] on div "Please correct the required fields and try again. - ssn: A contractor at this c…" at bounding box center [1105, 11] width 178 height 5
click at [1188, 16] on icon "button" at bounding box center [1184, 21] width 14 height 14
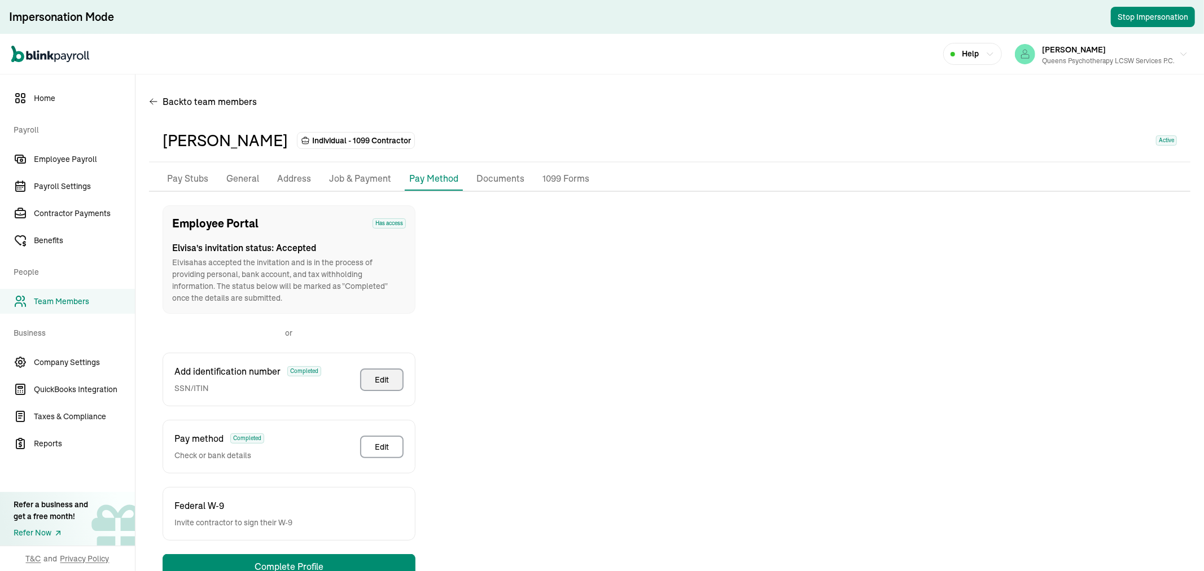
scroll to position [31, 0]
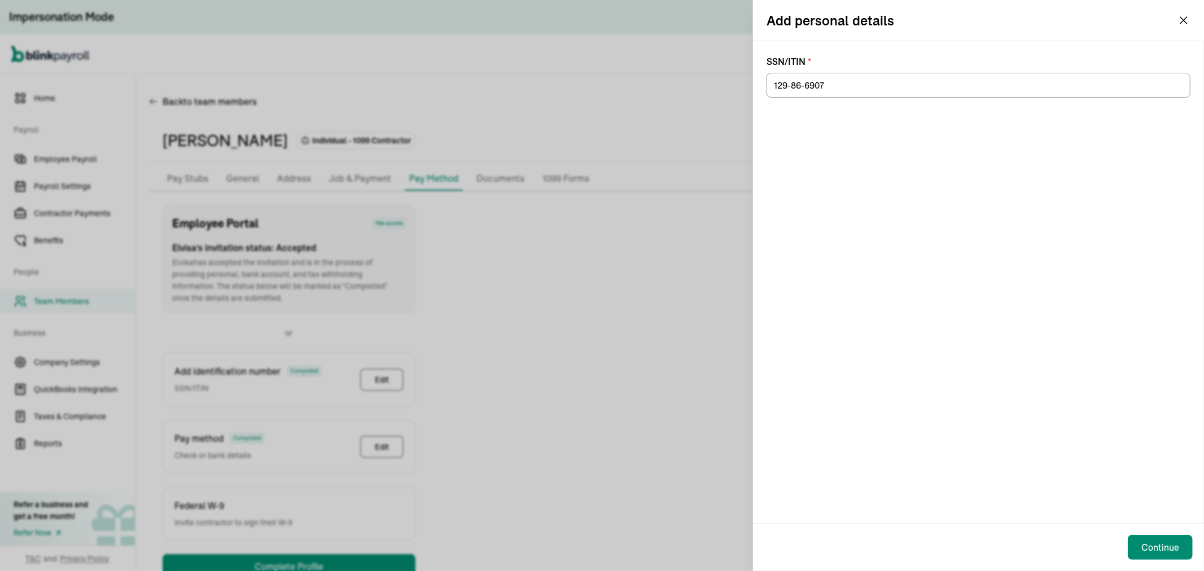
click at [1188, 17] on icon "button" at bounding box center [1184, 21] width 14 height 14
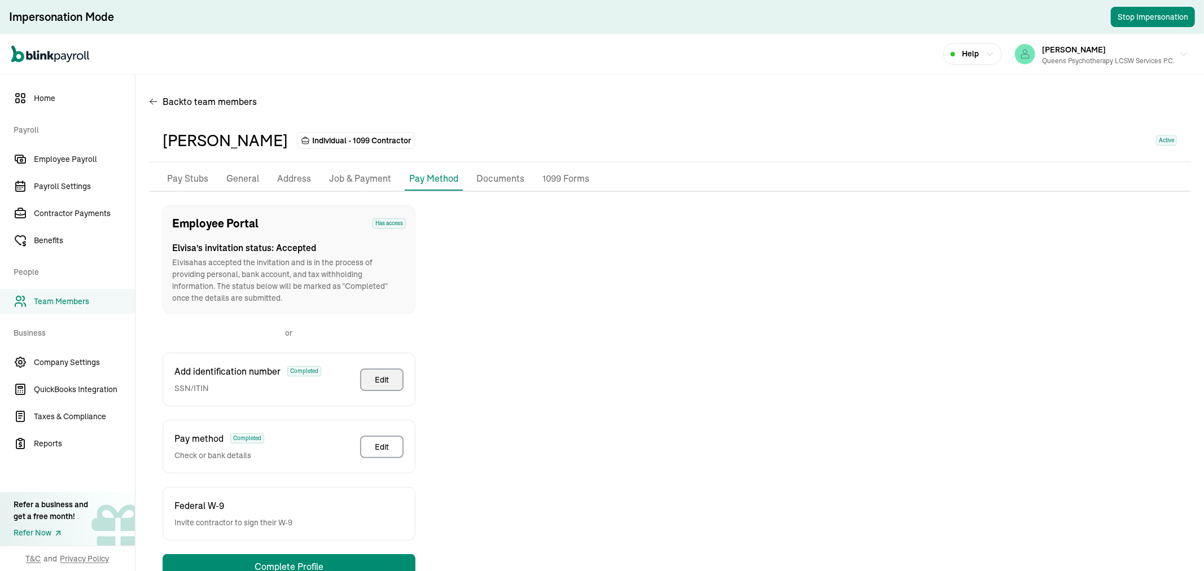
click at [228, 175] on p "General" at bounding box center [242, 179] width 33 height 15
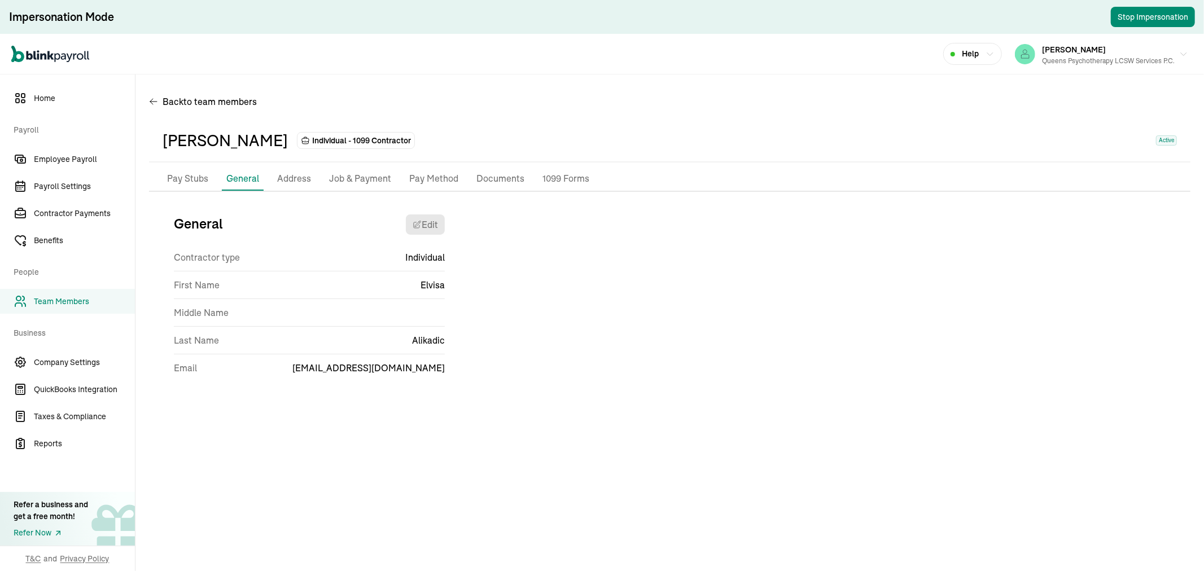
click at [293, 172] on p "Address" at bounding box center [294, 179] width 34 height 15
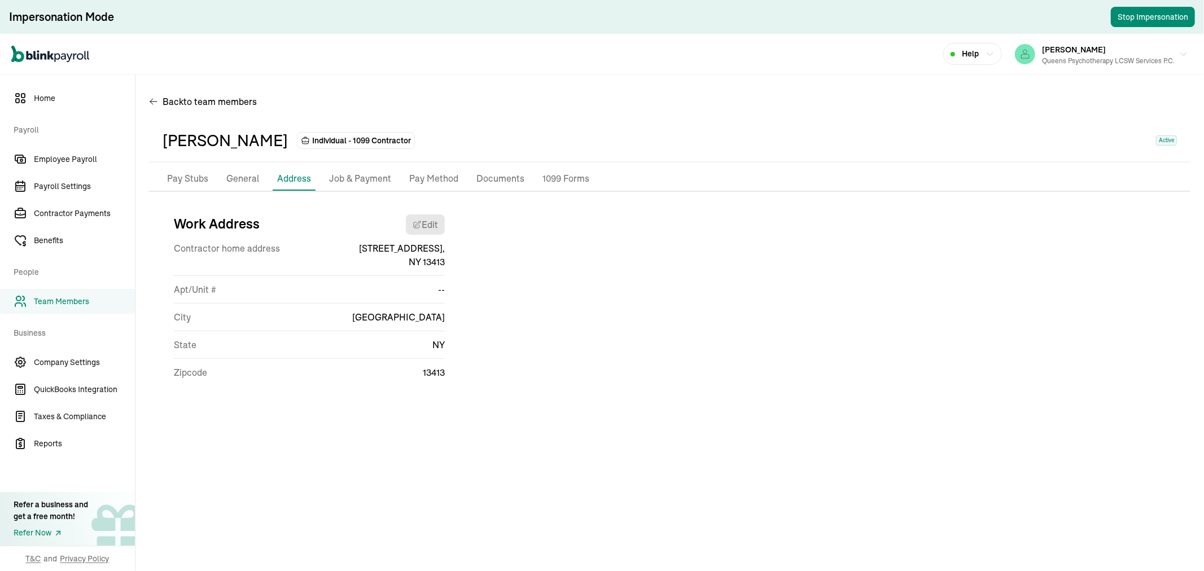
click at [427, 172] on p "Pay Method" at bounding box center [433, 179] width 49 height 15
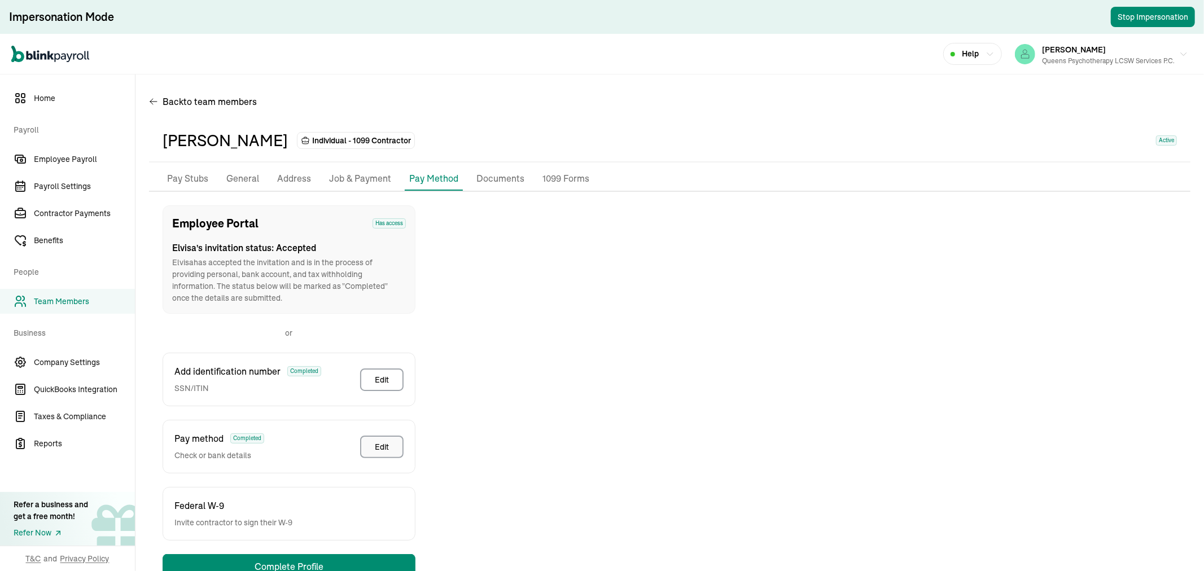
click at [382, 444] on div "Edit" at bounding box center [382, 446] width 14 height 11
click at [369, 371] on button "Edit" at bounding box center [381, 379] width 43 height 23
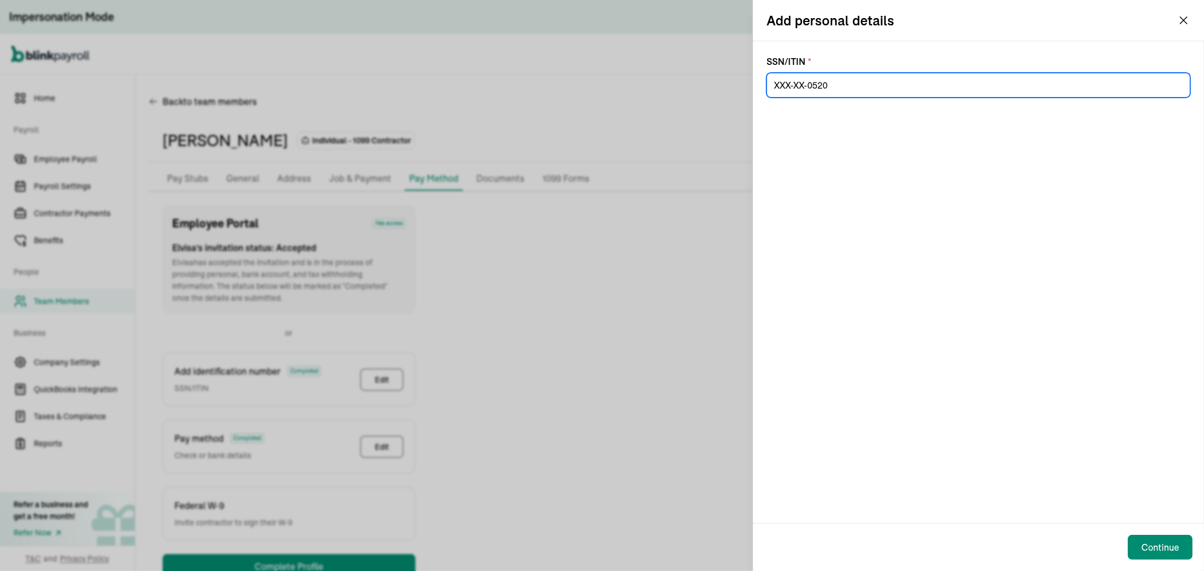
drag, startPoint x: 872, startPoint y: 89, endPoint x: 674, endPoint y: 65, distance: 199.6
click at [674, 65] on div "Add personal details SSN/ITIN * Continue" at bounding box center [602, 285] width 1204 height 571
paste input "129-86-6907"
type input "129-86-6907"
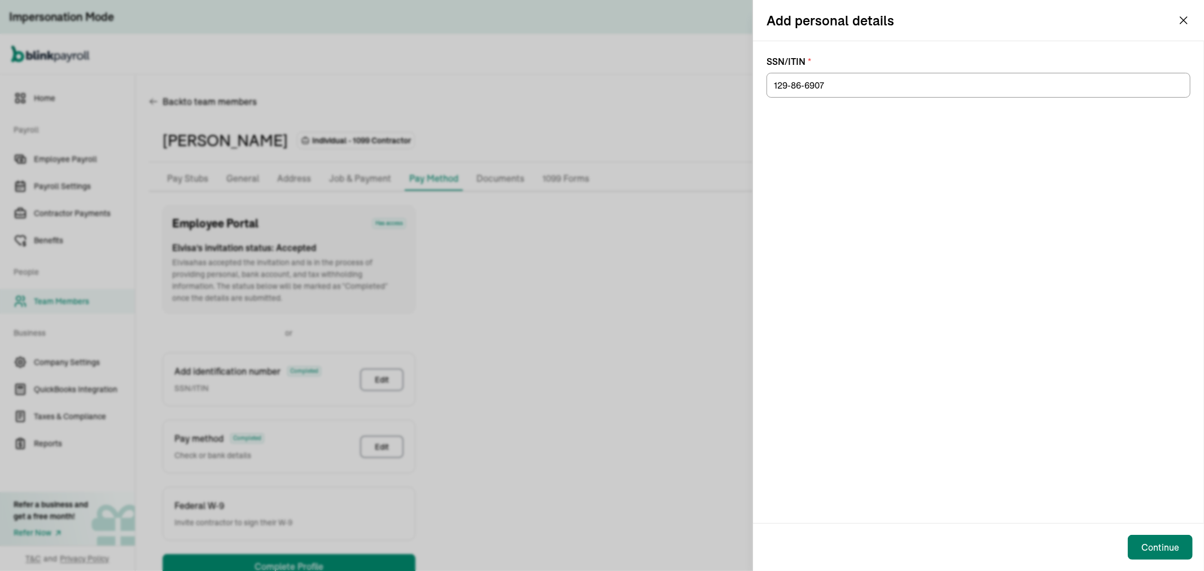
click at [1148, 543] on div "Continue" at bounding box center [1160, 548] width 38 height 14
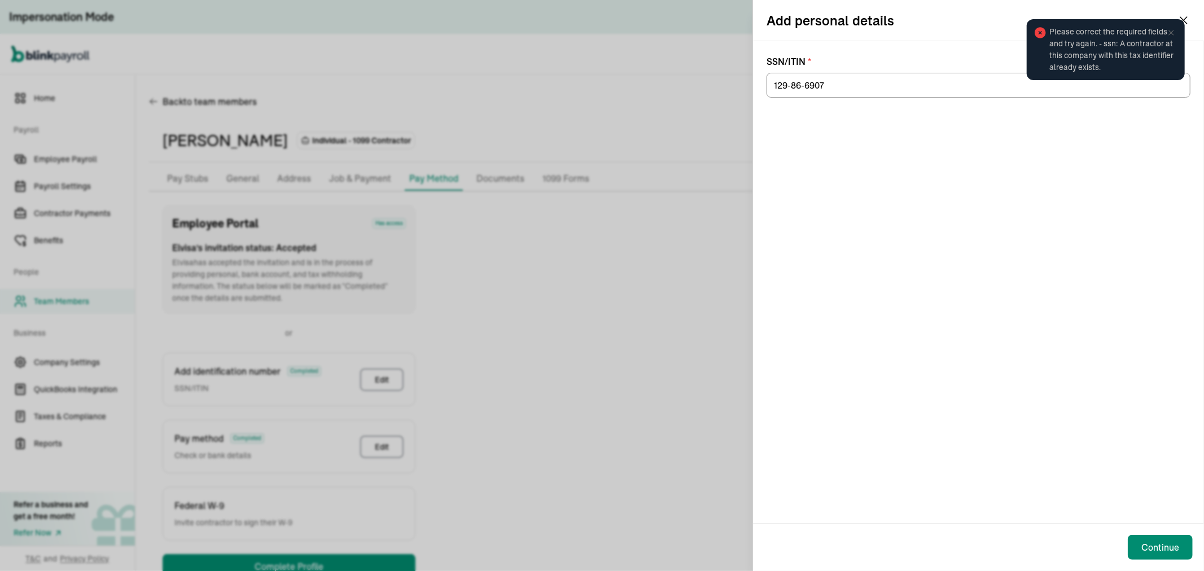
click at [1171, 33] on icon at bounding box center [1170, 32] width 9 height 9
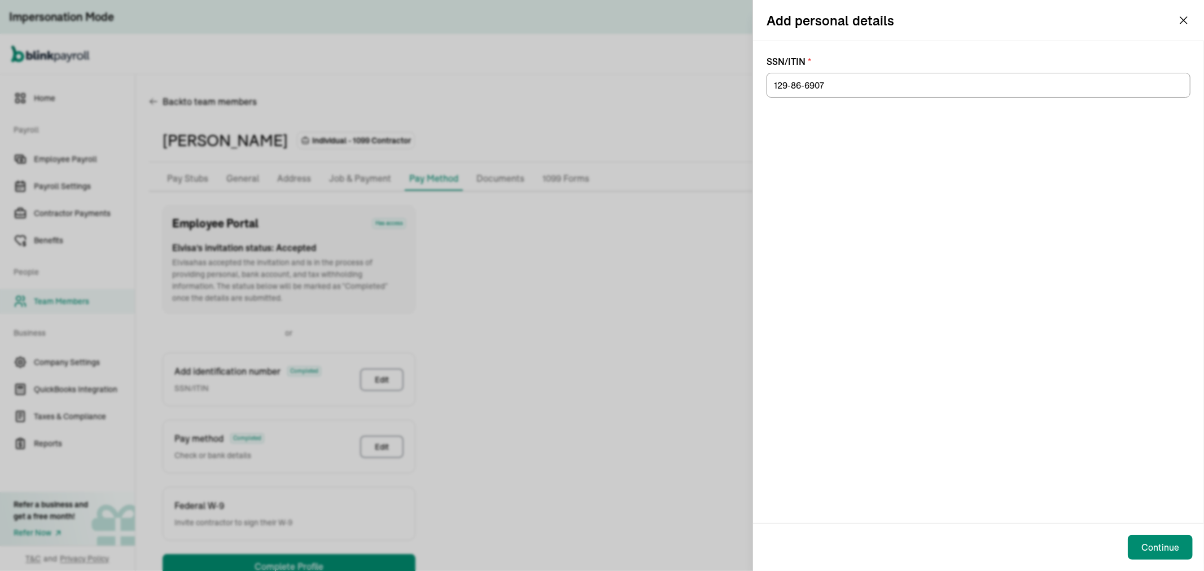
click at [1184, 14] on div "Please correct the required fields and try again. - ssn: A contractor at this c…" at bounding box center [1105, 11] width 178 height 5
click at [1188, 16] on icon "button" at bounding box center [1184, 21] width 14 height 14
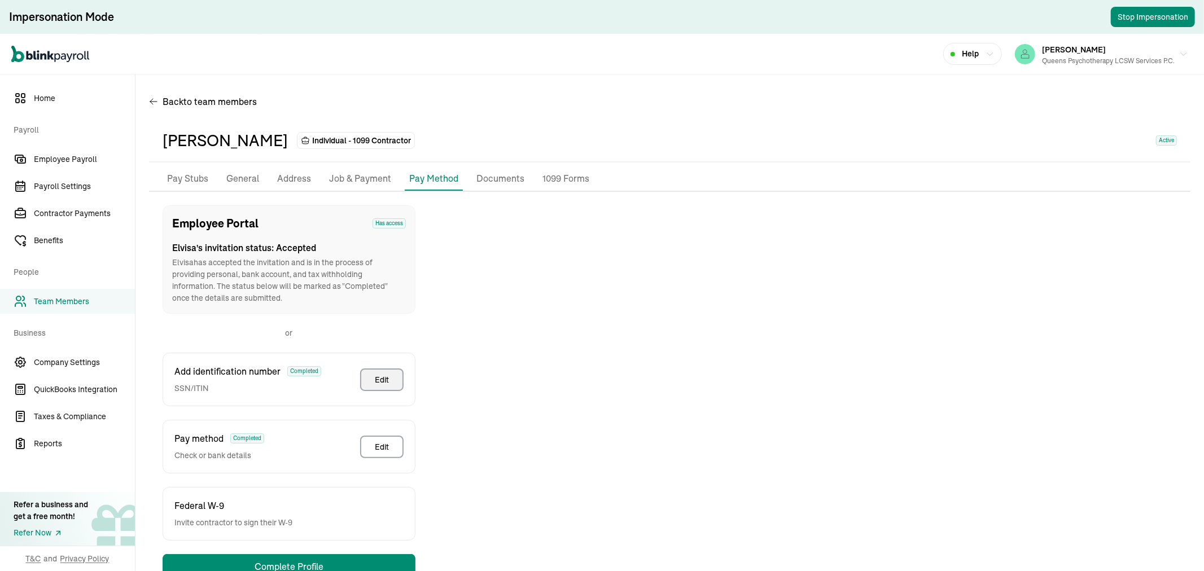
scroll to position [31, 0]
